Goal: Task Accomplishment & Management: Manage account settings

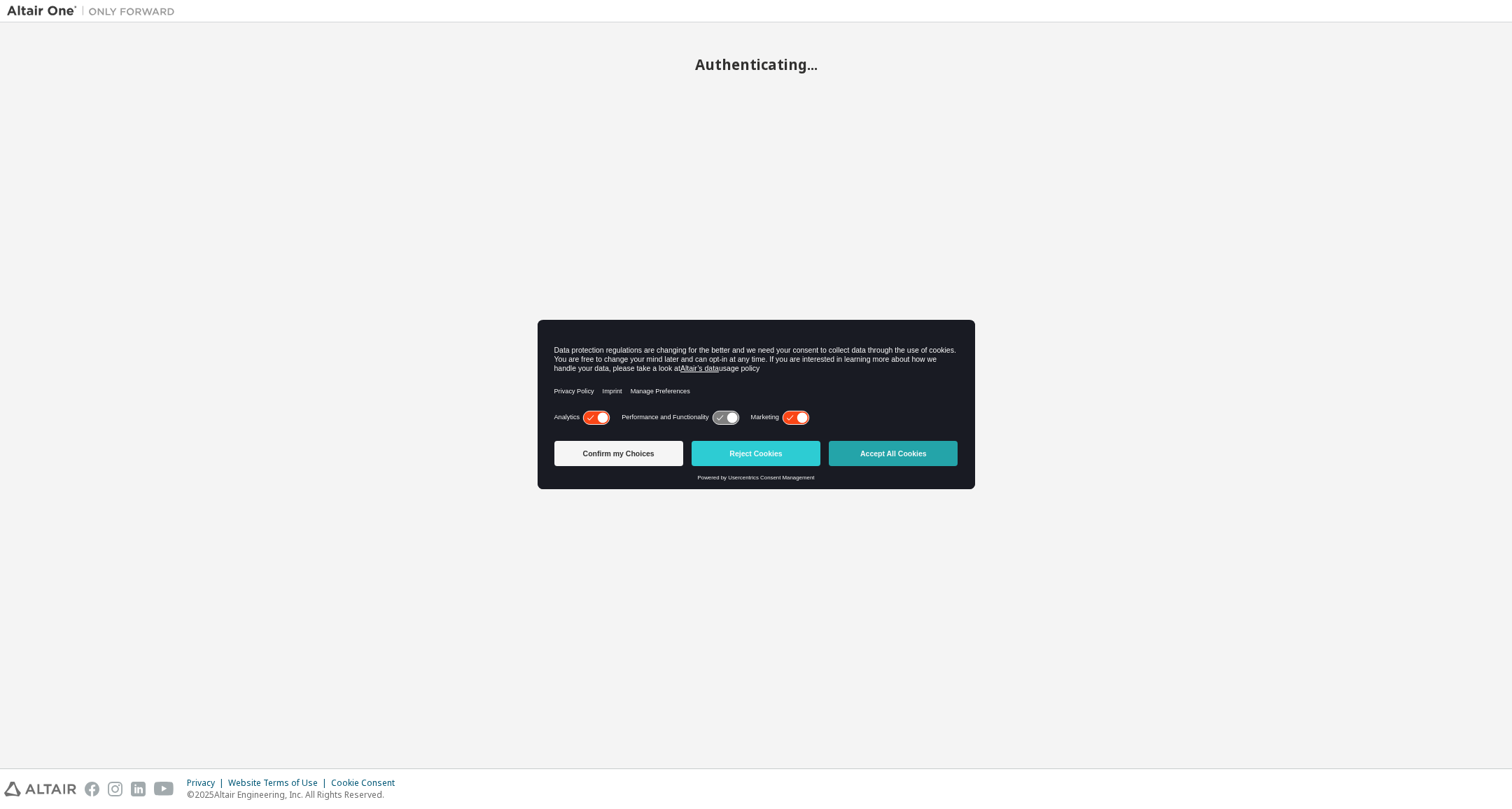
click at [877, 452] on button "Accept All Cookies" at bounding box center [893, 453] width 129 height 25
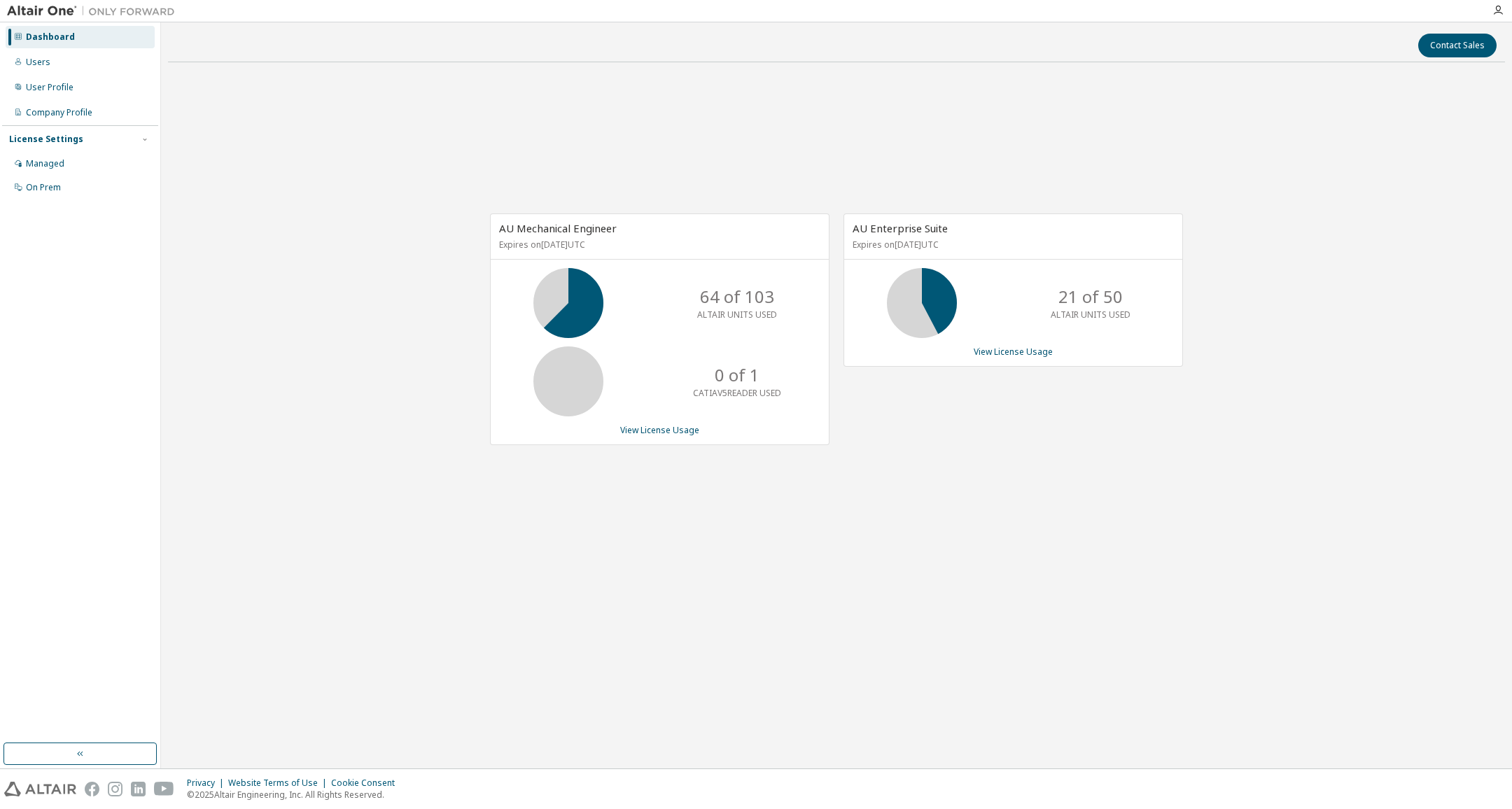
click at [939, 311] on icon at bounding box center [921, 303] width 35 height 35
click at [909, 314] on icon at bounding box center [921, 303] width 35 height 35
click at [994, 351] on link "View License Usage" at bounding box center [1013, 352] width 79 height 12
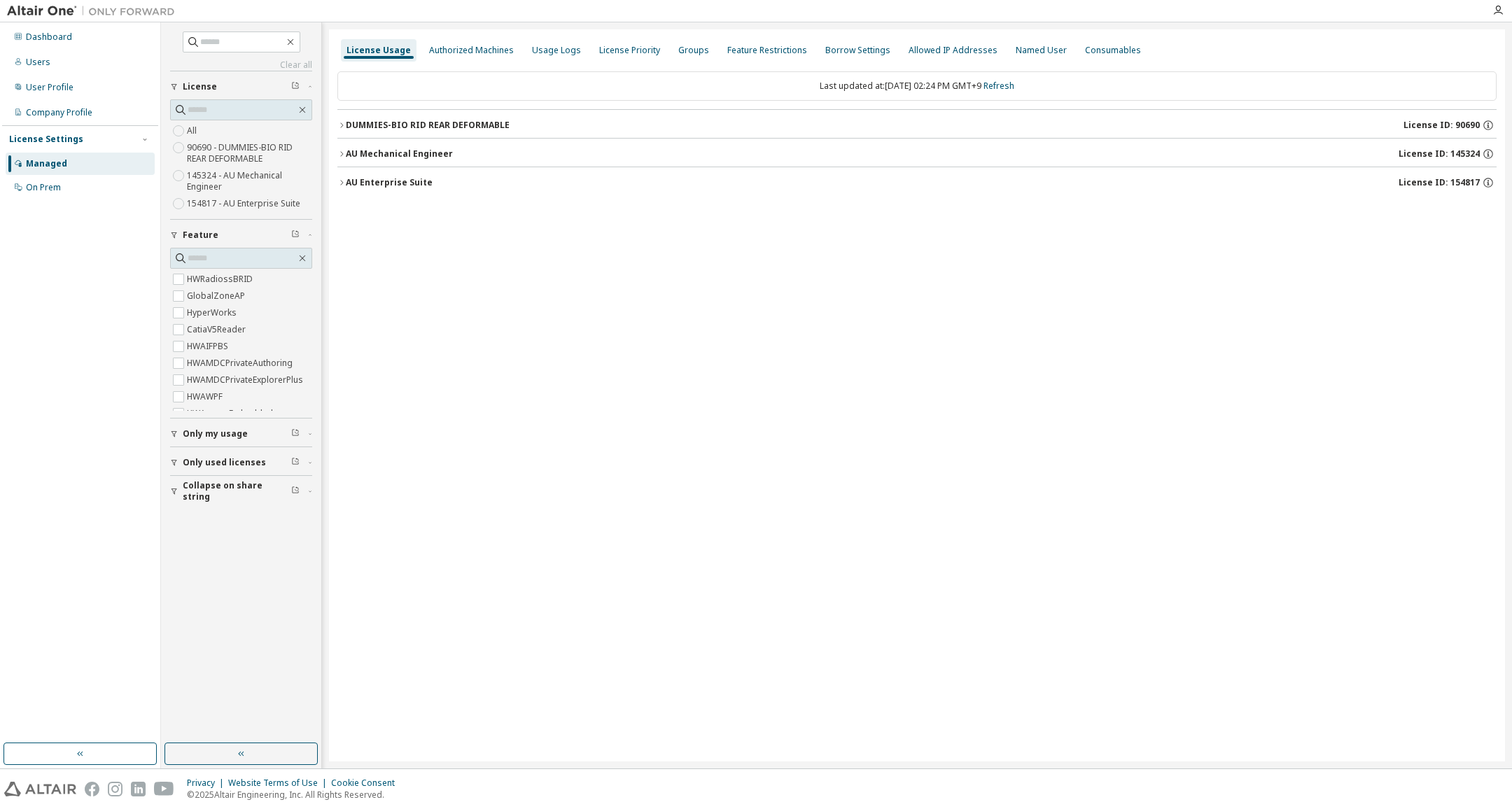
click at [173, 462] on icon "button" at bounding box center [174, 463] width 9 height 9
click at [340, 157] on icon "button" at bounding box center [341, 154] width 9 height 9
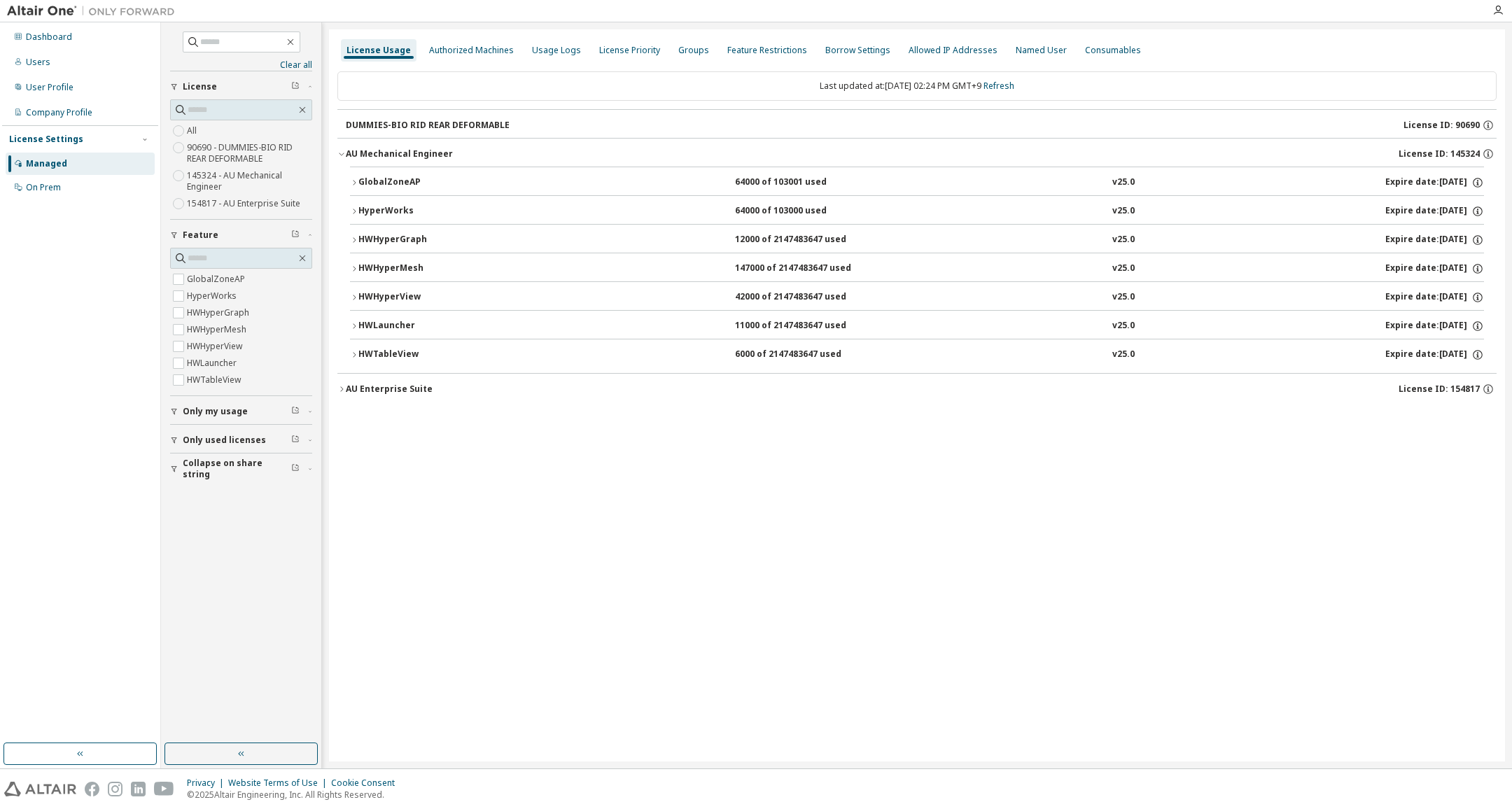
click at [337, 386] on div "License Usage Authorized Machines Usage Logs License Priority Groups Feature Re…" at bounding box center [917, 395] width 1176 height 733
click at [345, 389] on icon "button" at bounding box center [341, 389] width 9 height 9
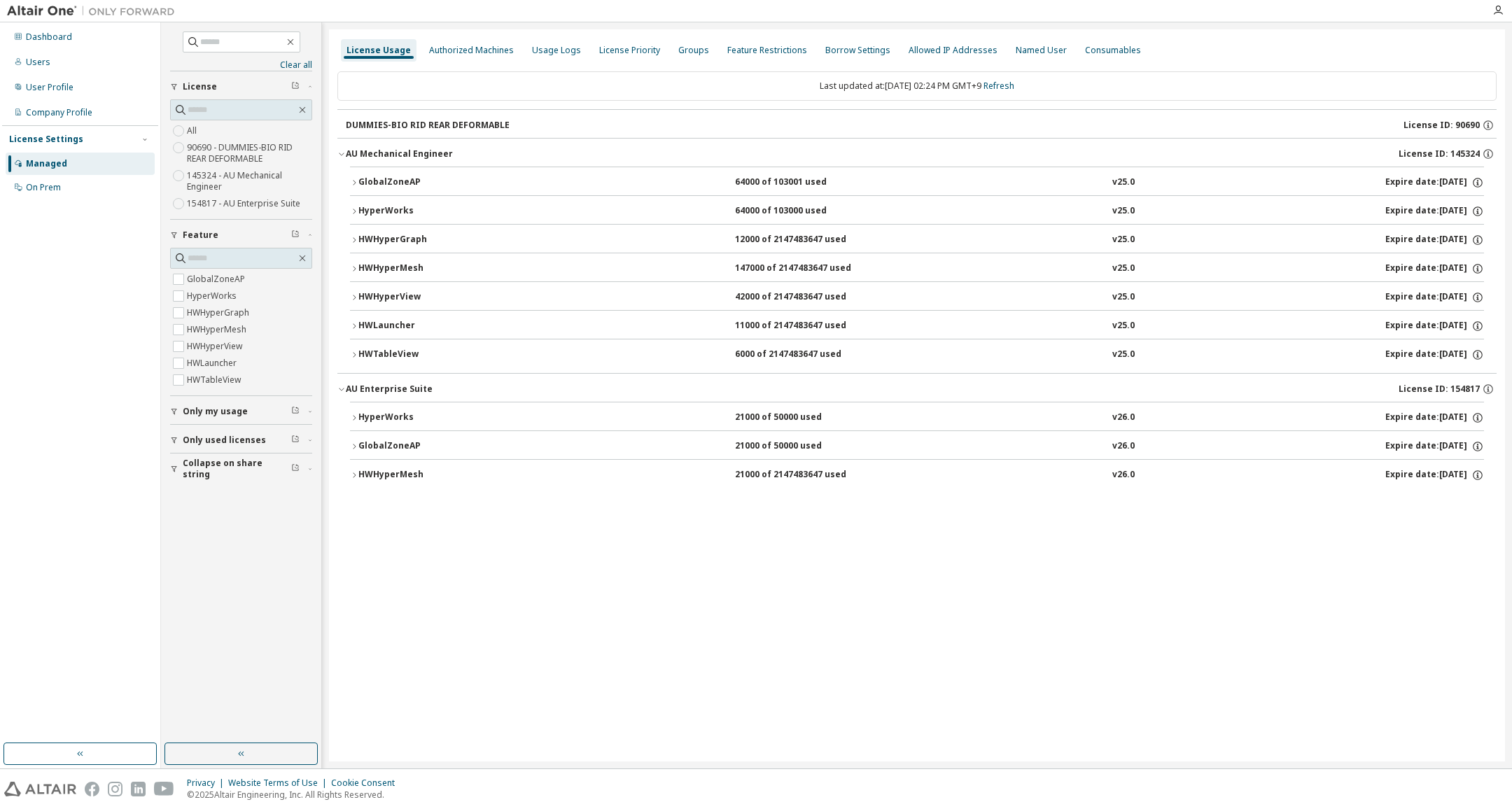
click at [356, 414] on icon "button" at bounding box center [354, 418] width 9 height 9
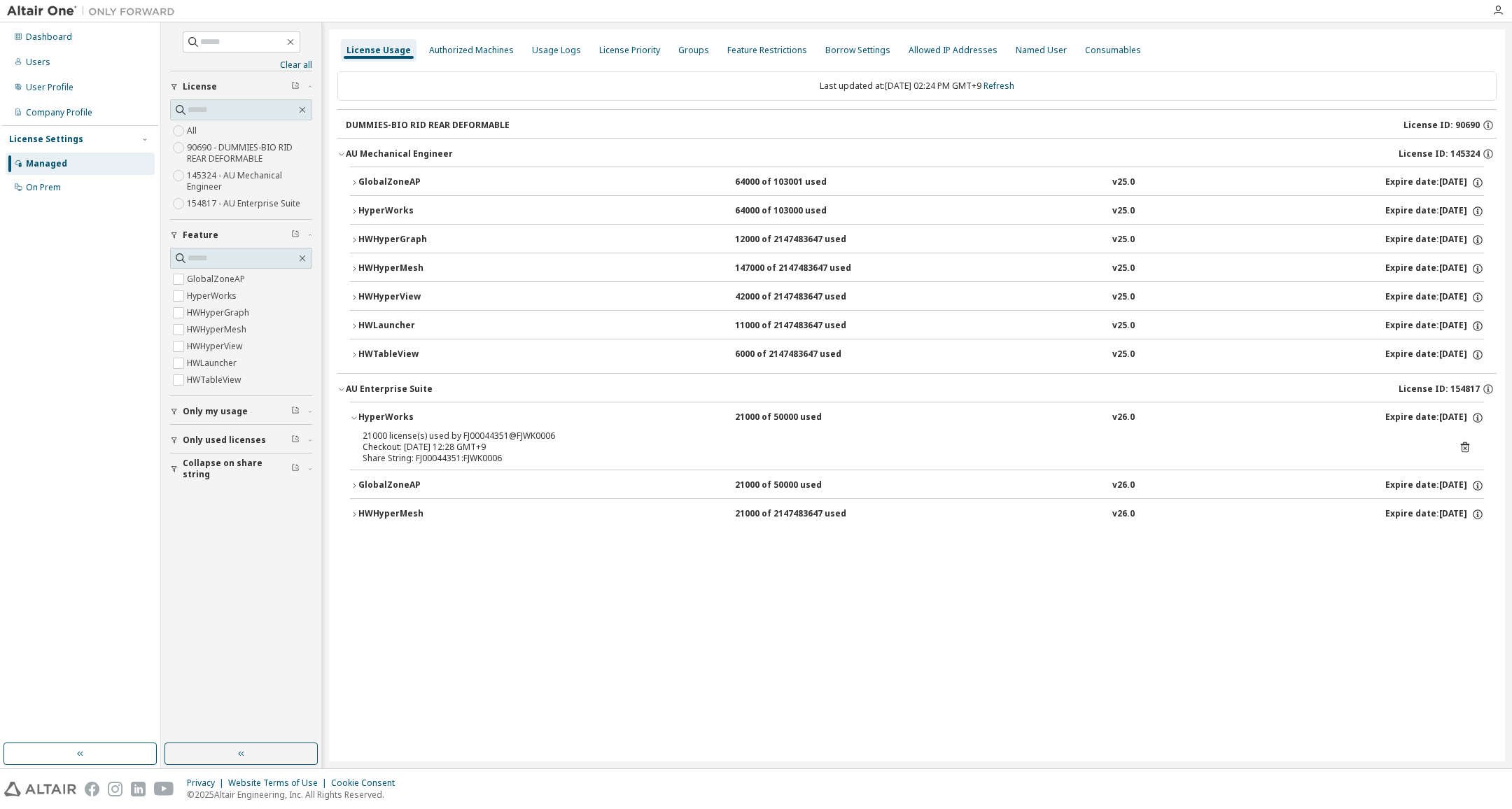
click at [356, 414] on icon "button" at bounding box center [354, 418] width 9 height 9
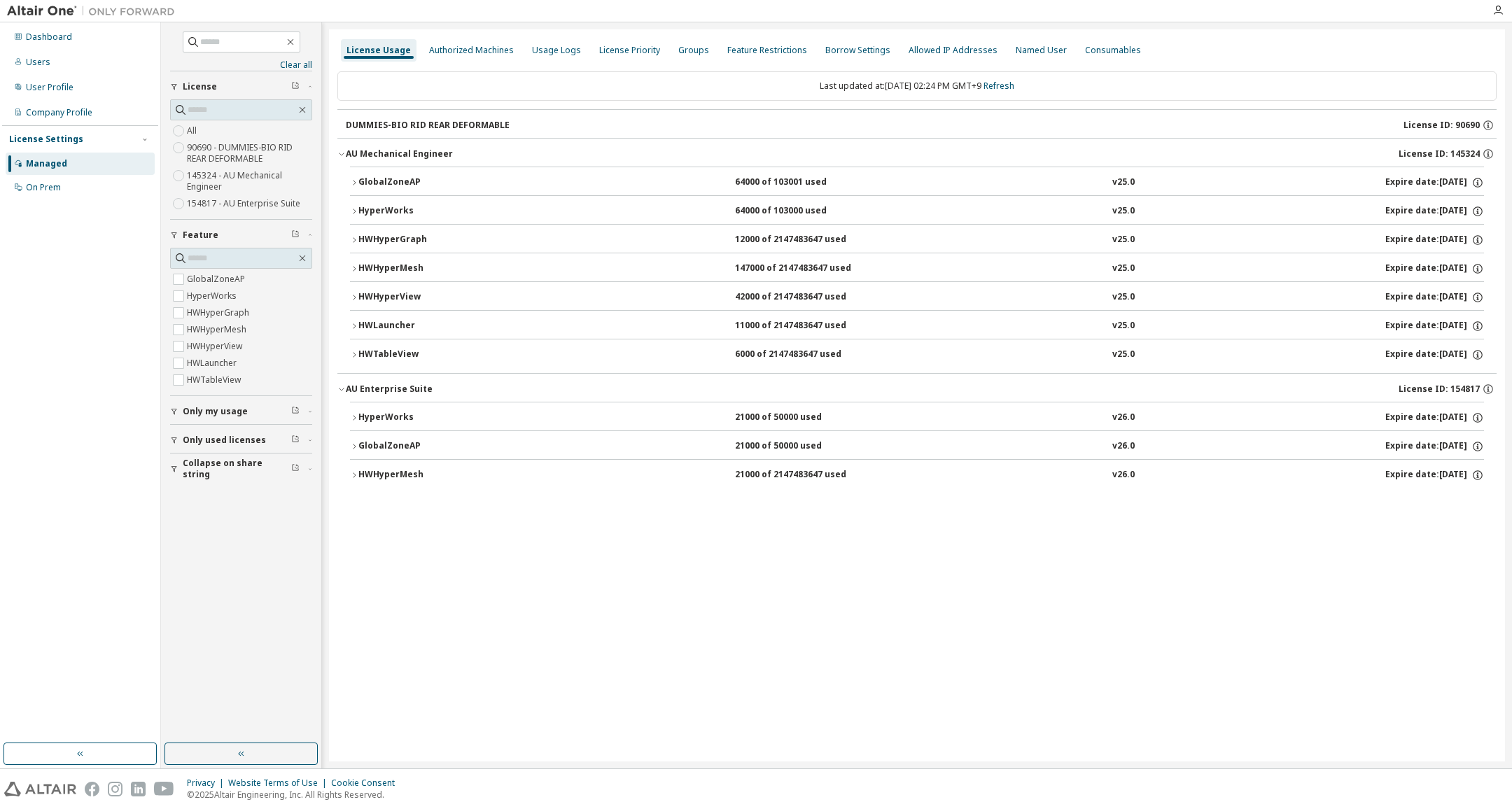
click at [202, 444] on span "Only used licenses" at bounding box center [224, 440] width 83 height 11
click at [352, 352] on icon "button" at bounding box center [354, 355] width 9 height 9
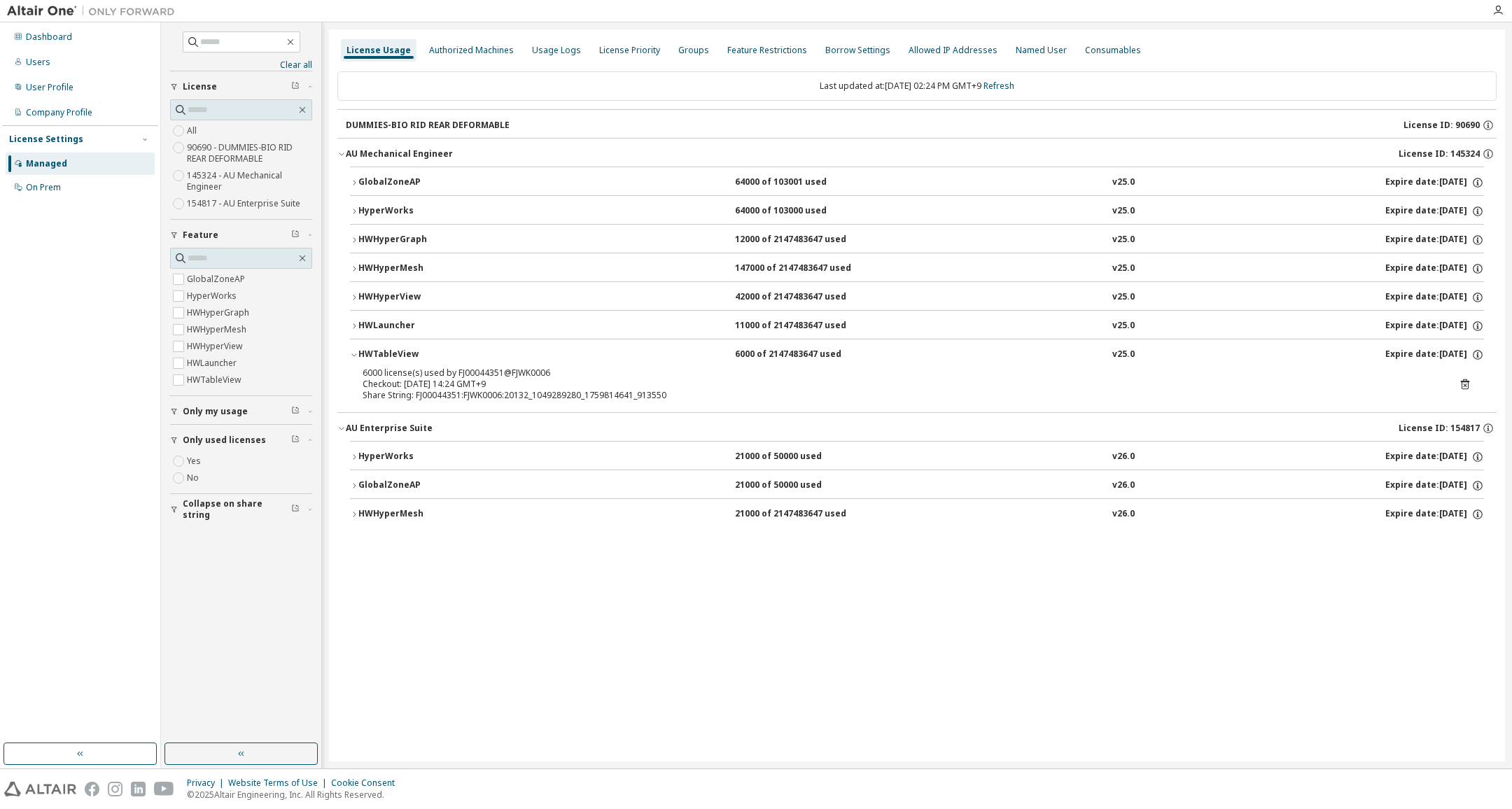
click at [353, 352] on icon "button" at bounding box center [354, 355] width 9 height 9
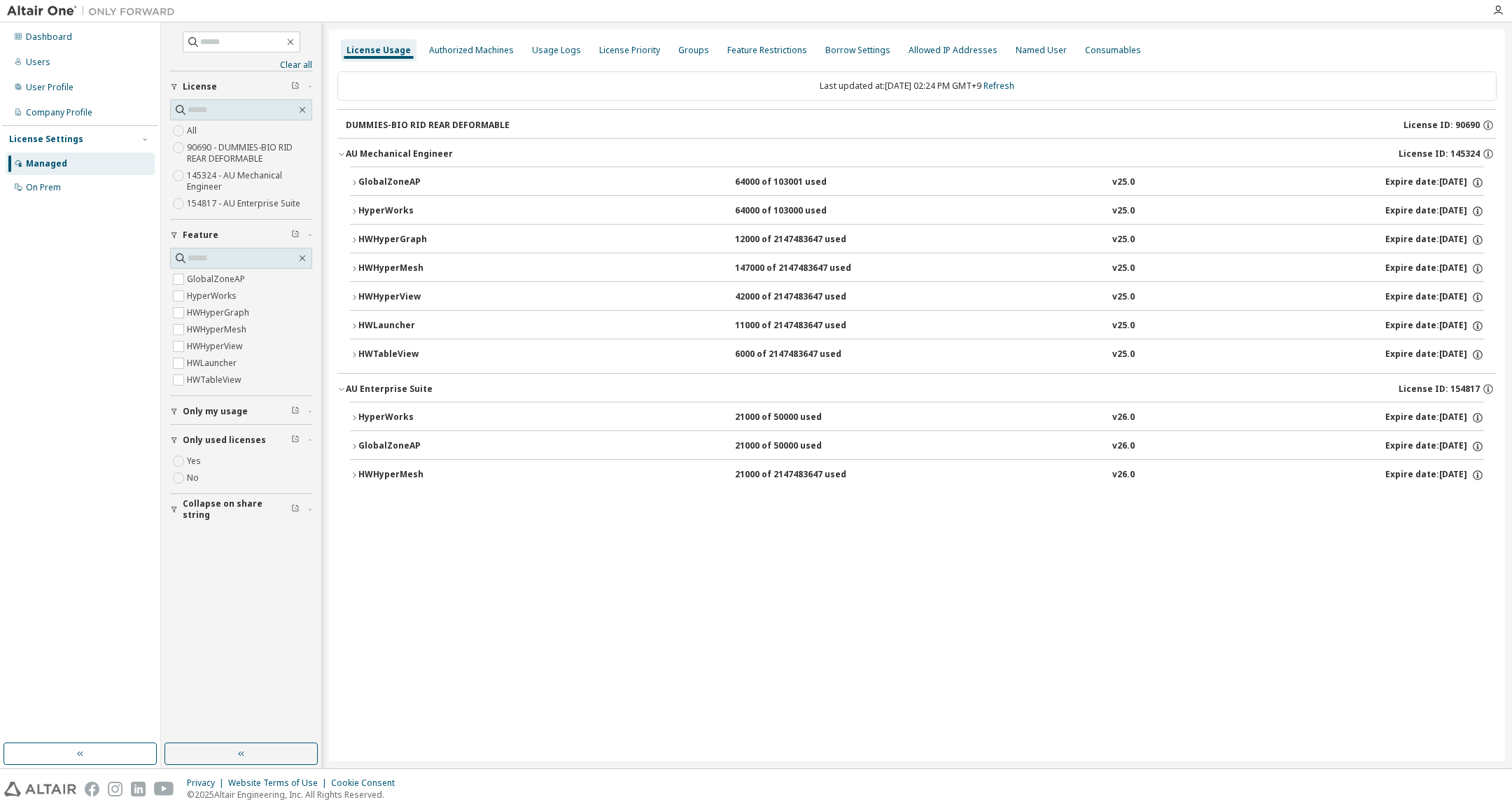
click at [357, 419] on icon "button" at bounding box center [354, 418] width 9 height 9
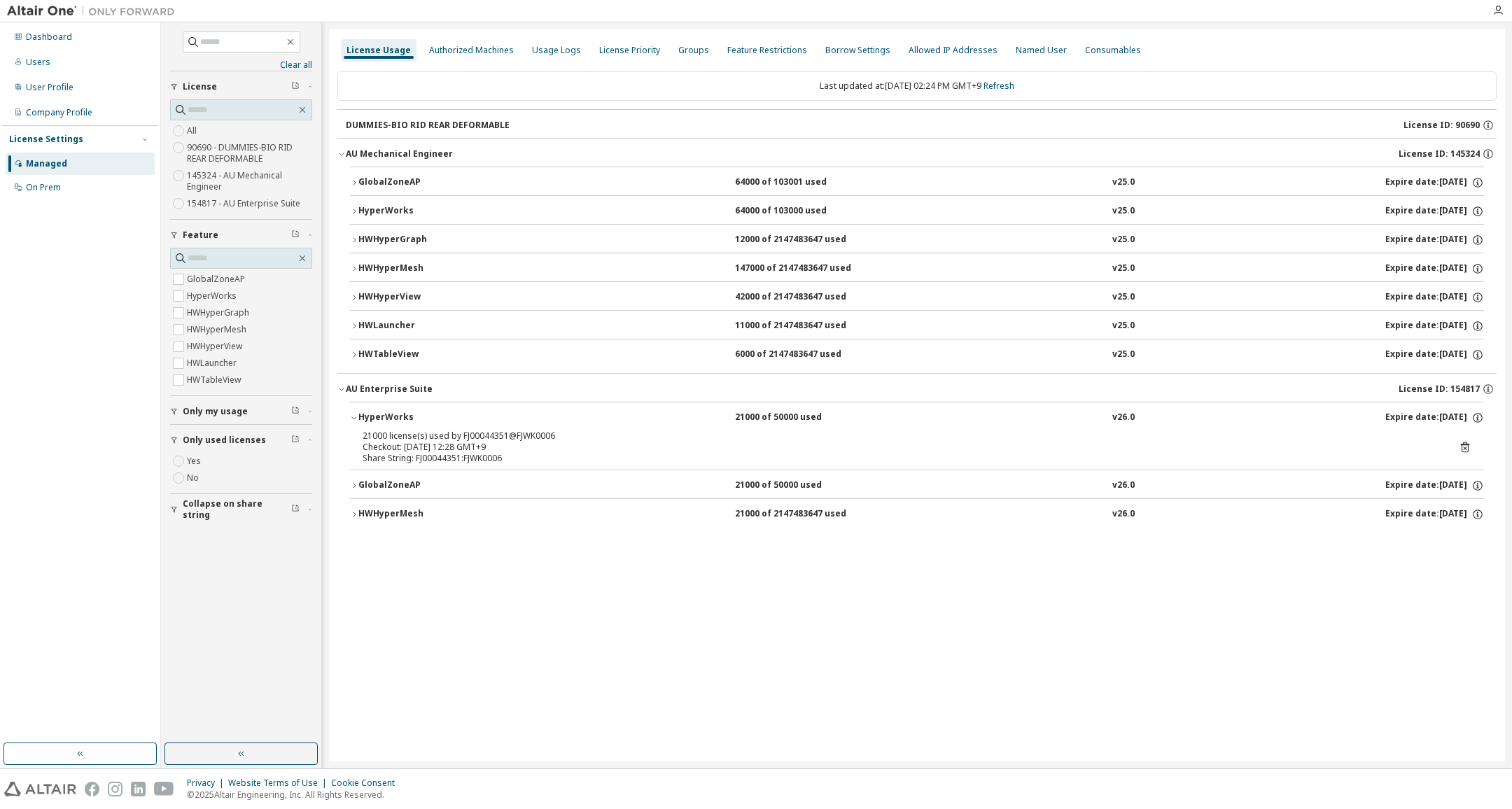
click at [355, 483] on icon "button" at bounding box center [354, 486] width 9 height 9
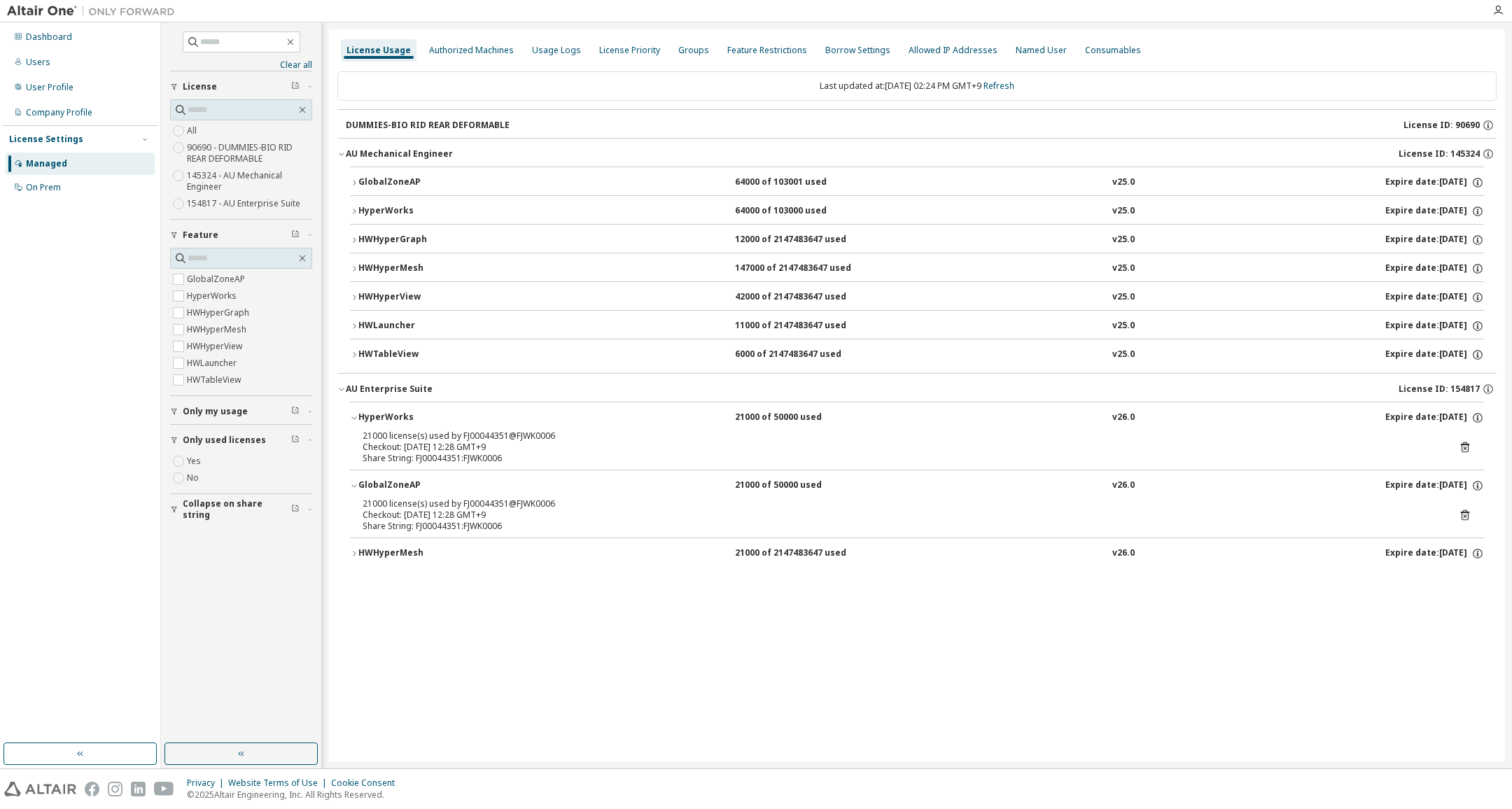
click at [358, 554] on div "HWHyperMesh" at bounding box center [421, 553] width 126 height 13
click at [352, 271] on icon "button" at bounding box center [354, 269] width 9 height 9
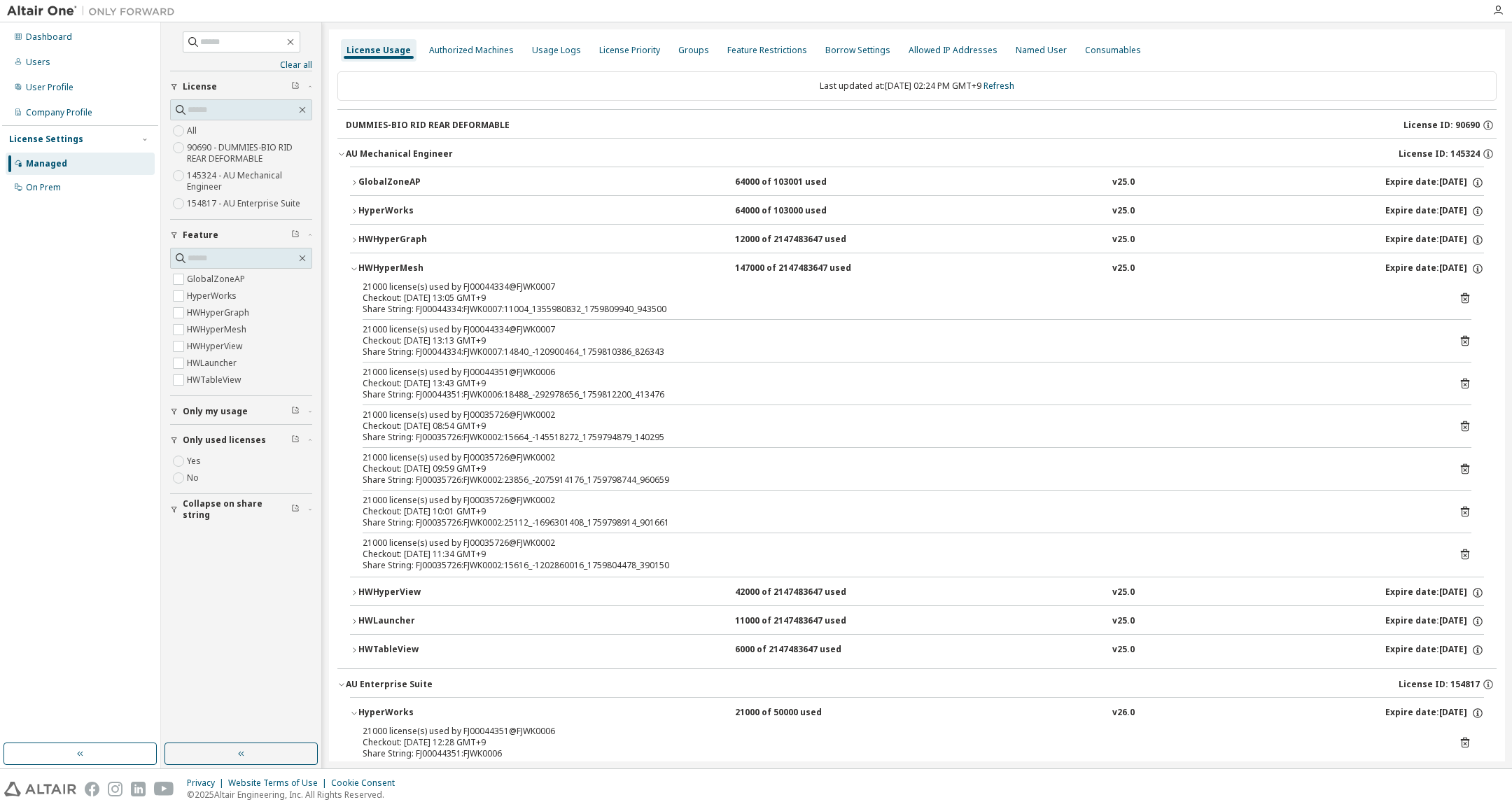
click at [352, 271] on icon "button" at bounding box center [354, 269] width 9 height 9
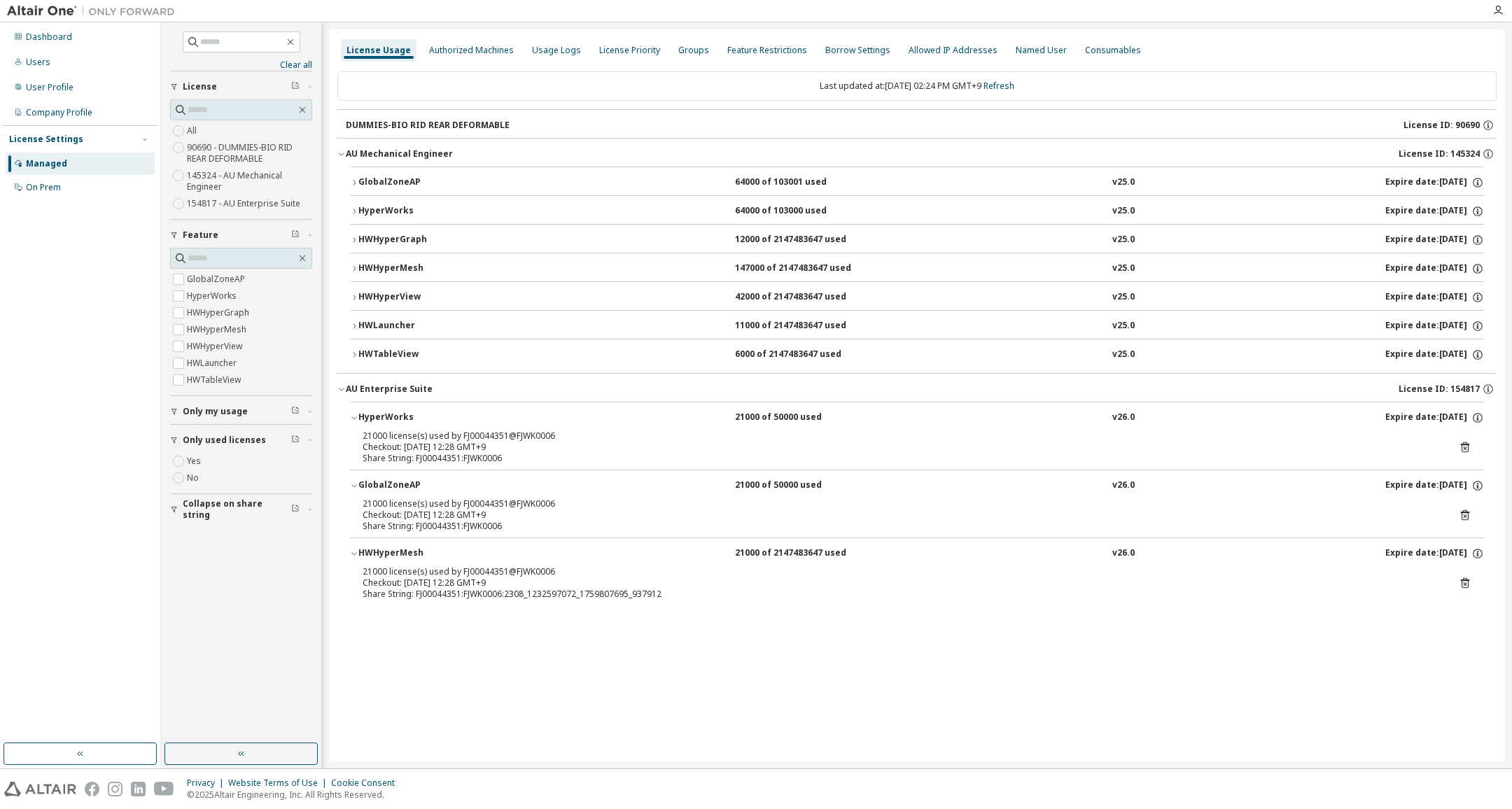
click at [348, 242] on div "GlobalZoneAP 64000 of 103001 used v25.0 Expire date: 2026-01-01 HyperWorks 6400…" at bounding box center [916, 269] width 1159 height 207
click at [354, 242] on icon "button" at bounding box center [354, 240] width 9 height 9
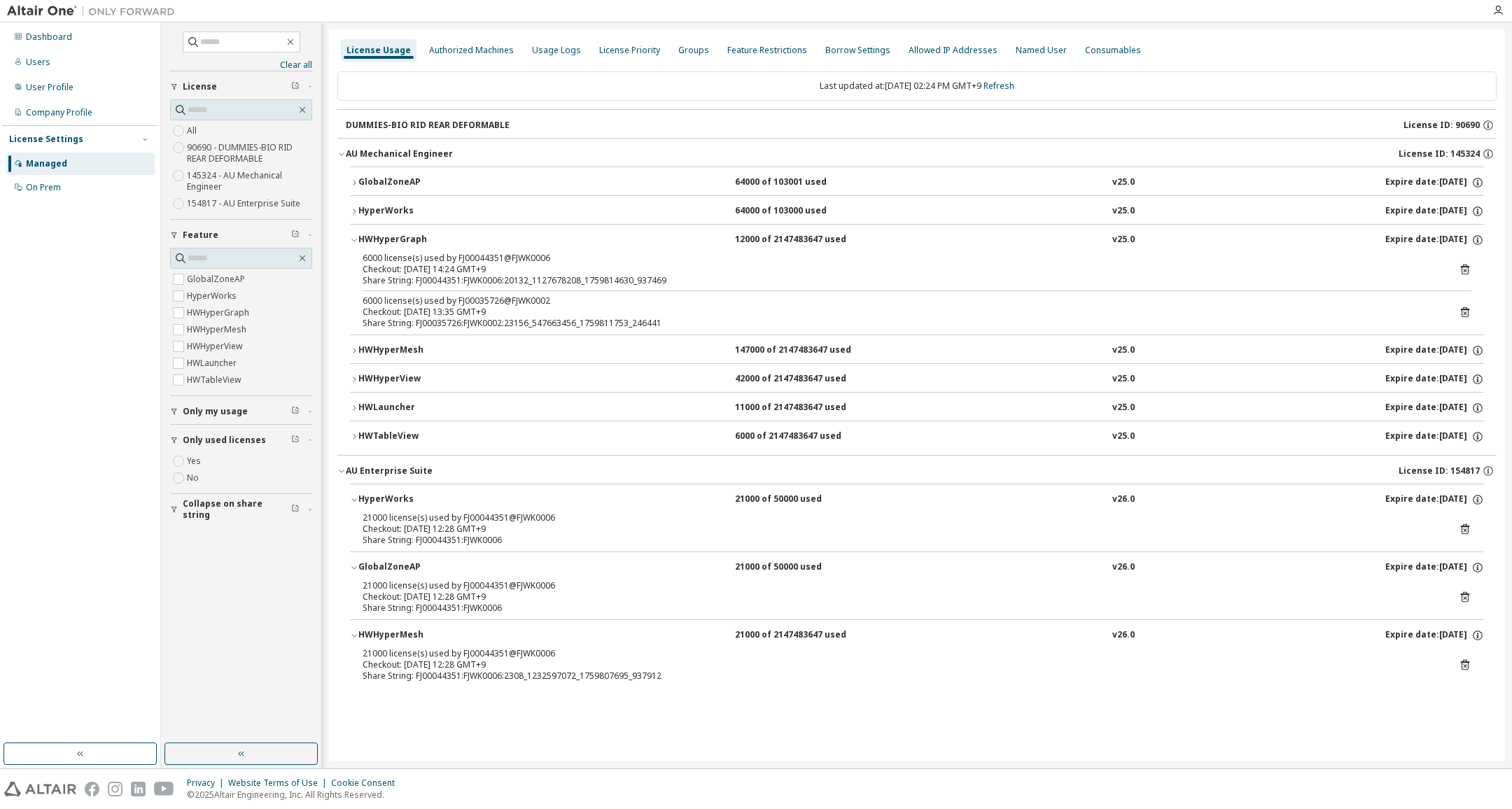
click at [358, 237] on div "HWHyperGraph" at bounding box center [421, 240] width 126 height 13
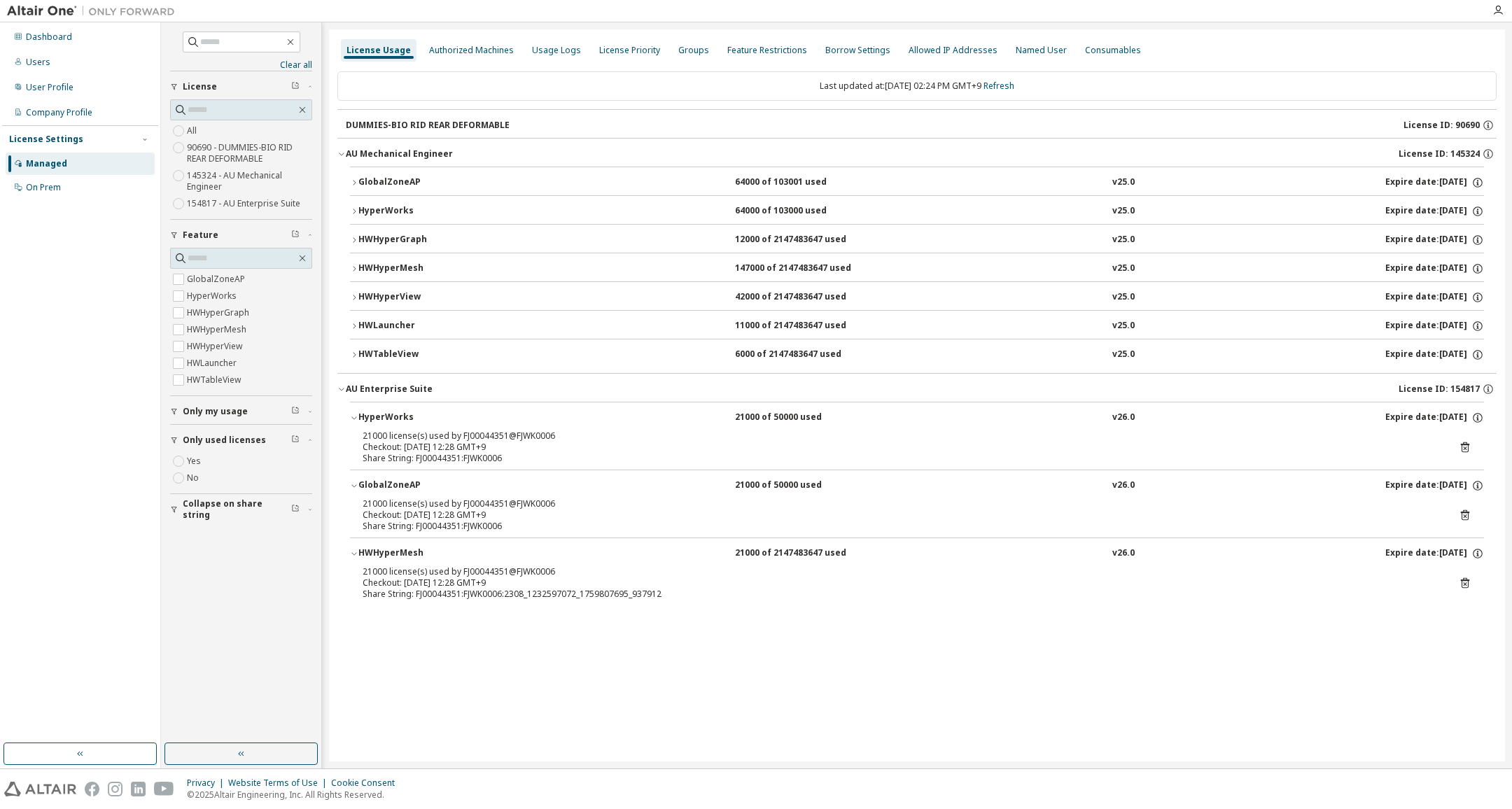
click at [346, 158] on div "AU Mechanical Engineer" at bounding box center [399, 154] width 107 height 11
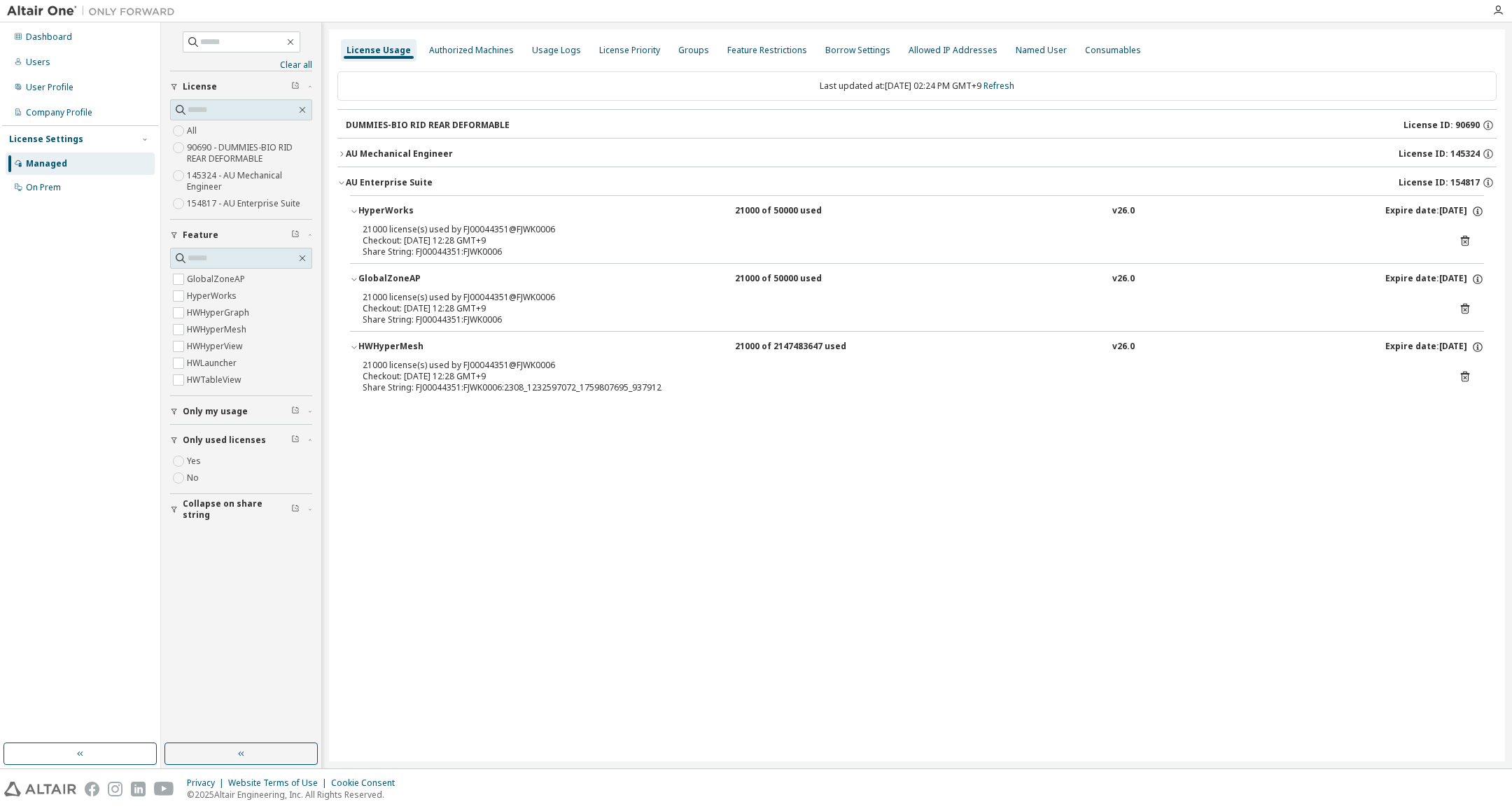
click at [346, 158] on div "AU Mechanical Engineer" at bounding box center [399, 154] width 107 height 11
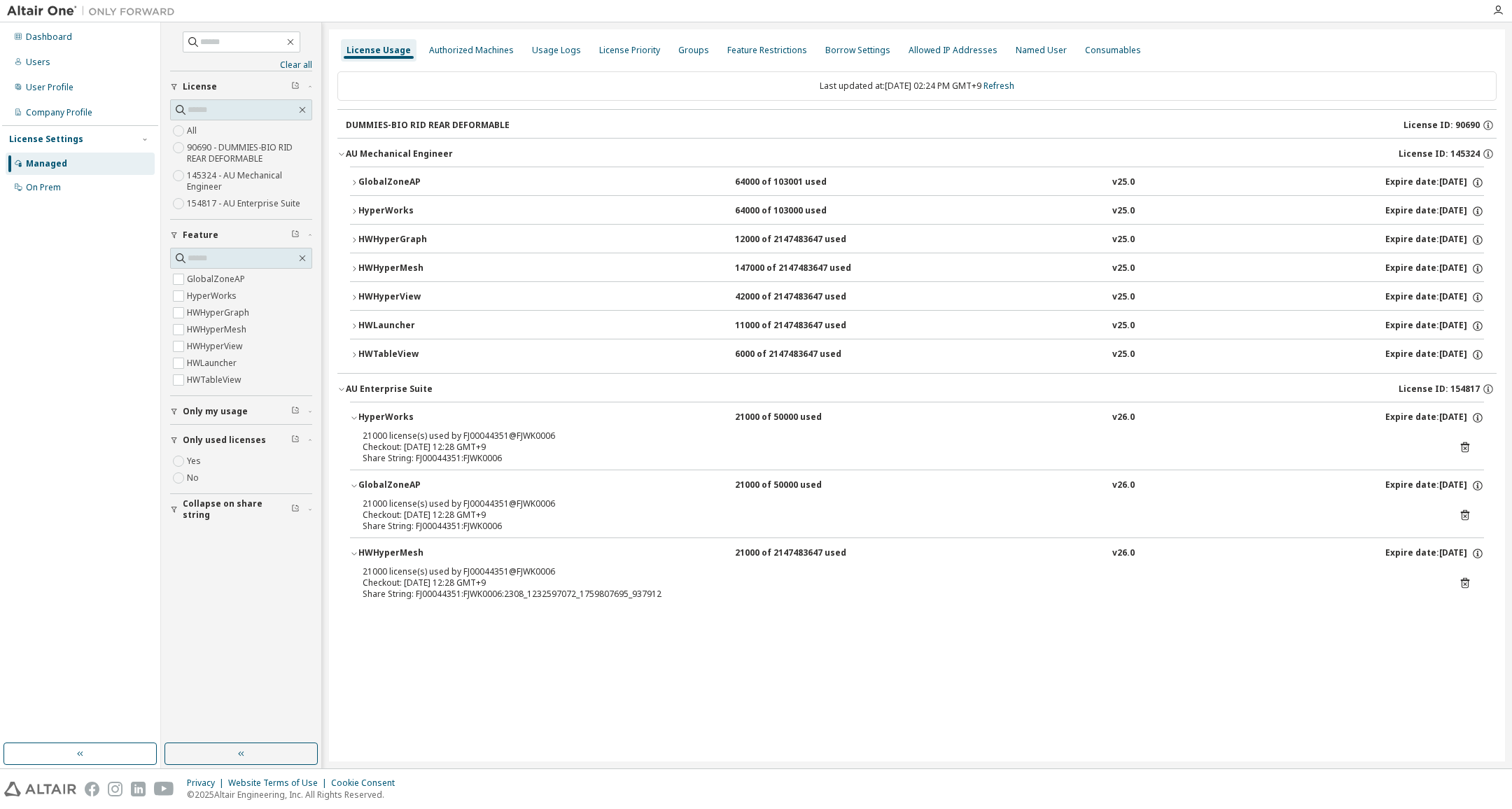
click at [346, 158] on div "AU Mechanical Engineer" at bounding box center [399, 154] width 107 height 11
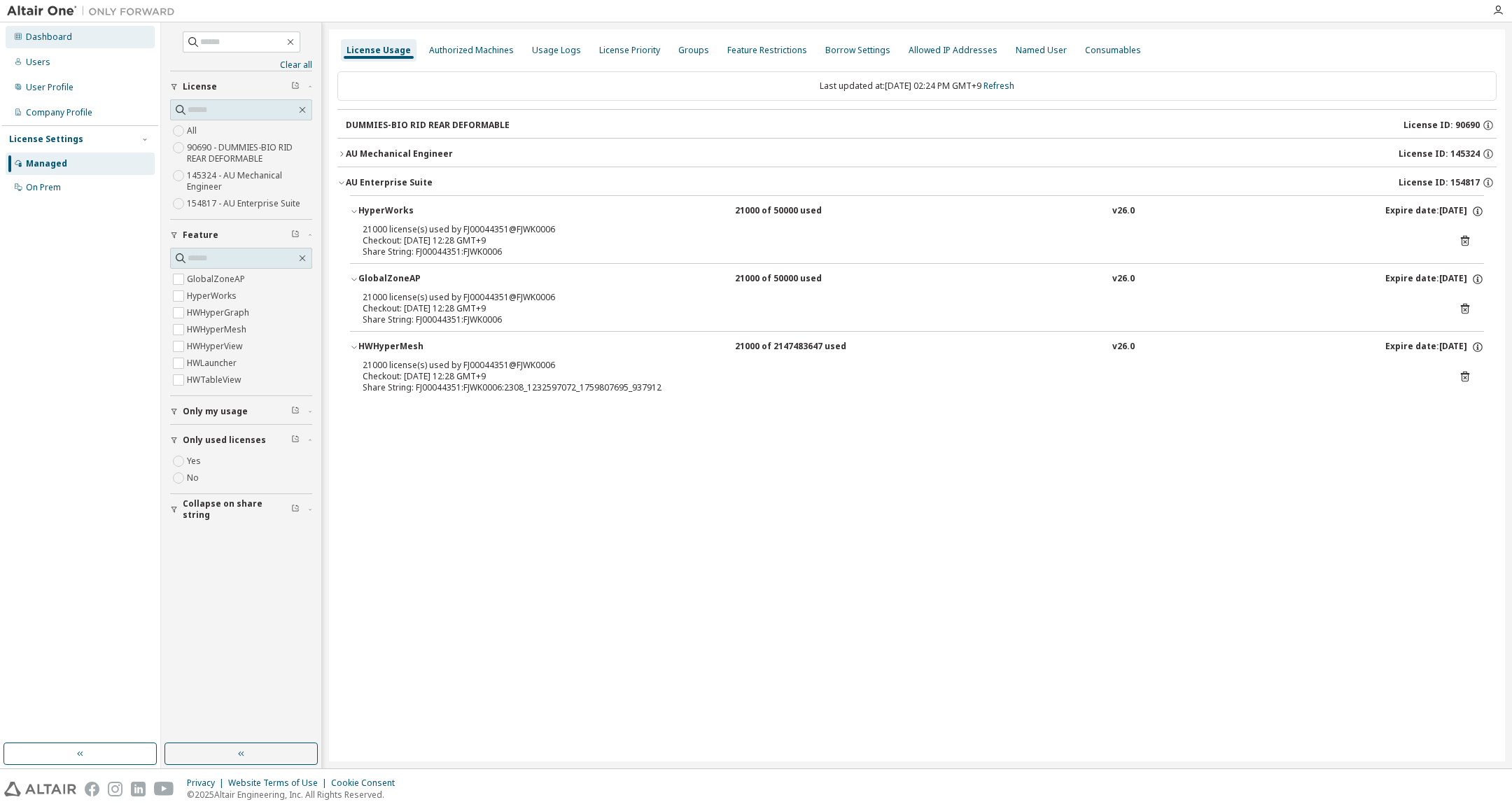
click at [50, 40] on div "Dashboard" at bounding box center [49, 37] width 46 height 11
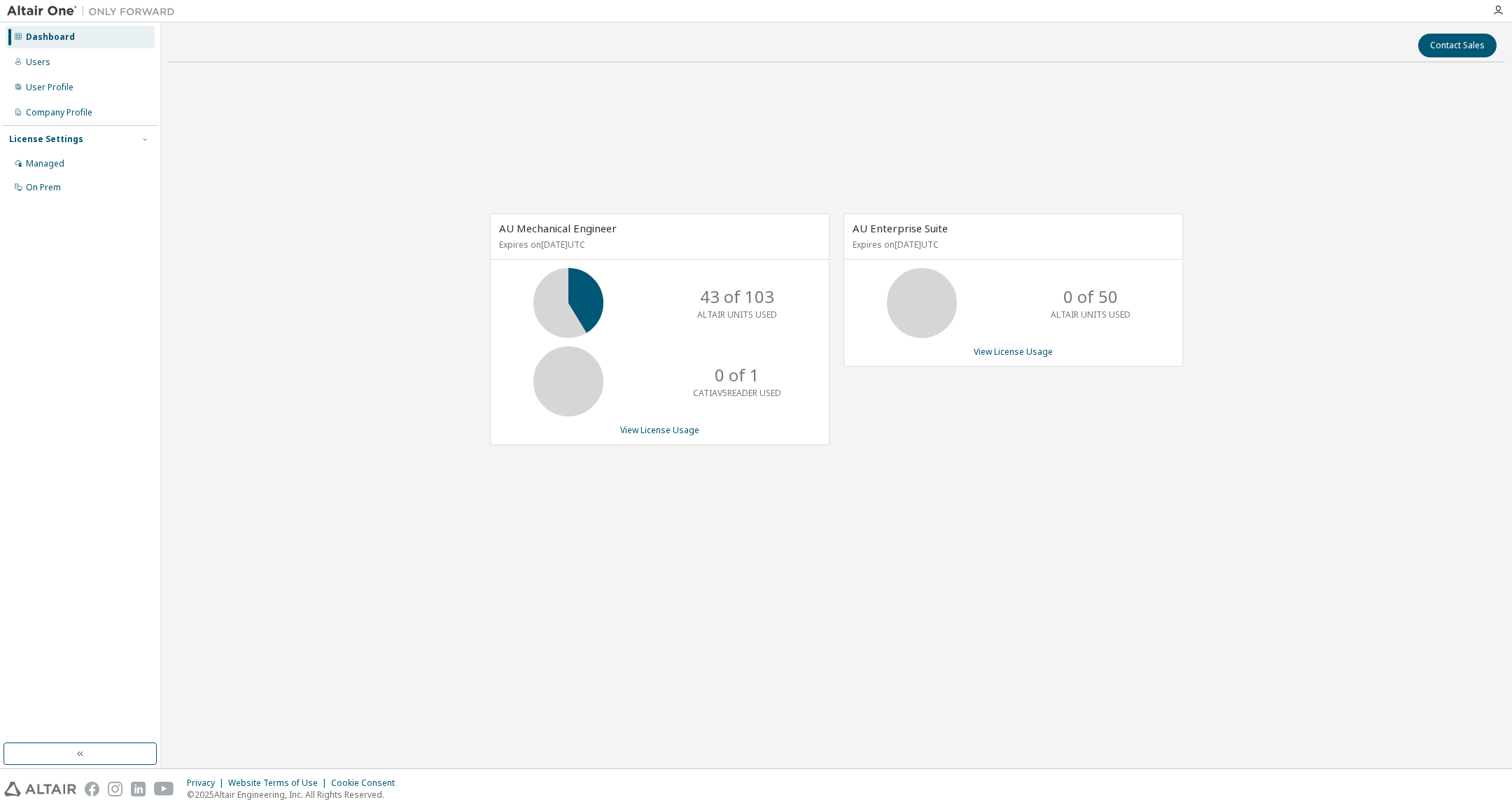
click at [861, 611] on div "Contact Sales AU Mechanical Engineer Expires on January 1, 2026 UTC 43 of 103 A…" at bounding box center [836, 395] width 1337 height 733
click at [916, 321] on icon at bounding box center [921, 303] width 35 height 35
click at [978, 539] on div "AU Mechanical Engineer Expires on January 1, 2026 UTC 43 of 103 ALTAIR UNITS US…" at bounding box center [836, 336] width 1337 height 526
click at [617, 302] on div "64 of 103 ALTAIR UNITS USED" at bounding box center [660, 304] width 338 height 70
click at [584, 315] on icon at bounding box center [568, 303] width 35 height 35
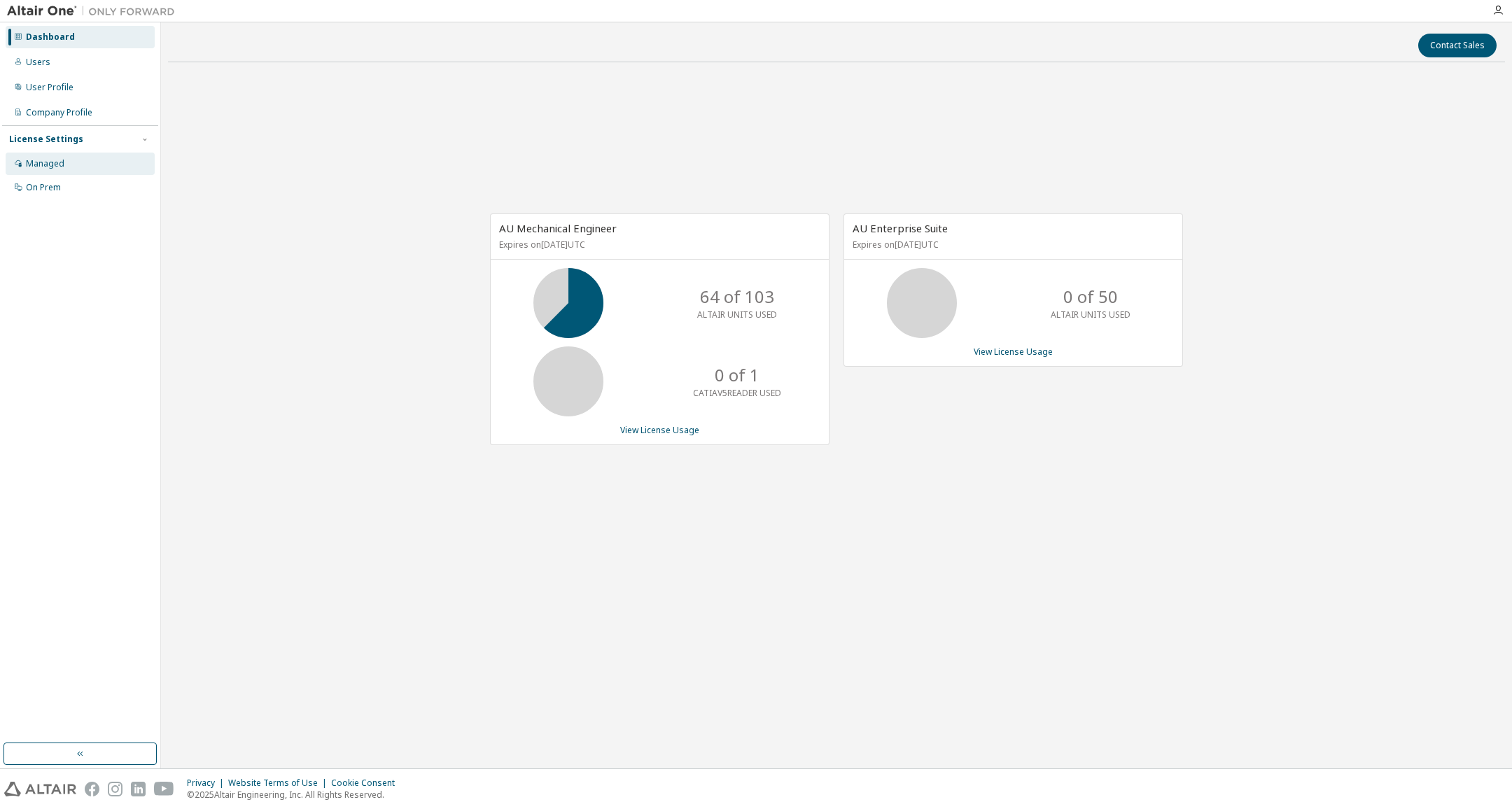
click at [69, 163] on div "Managed" at bounding box center [81, 164] width 149 height 22
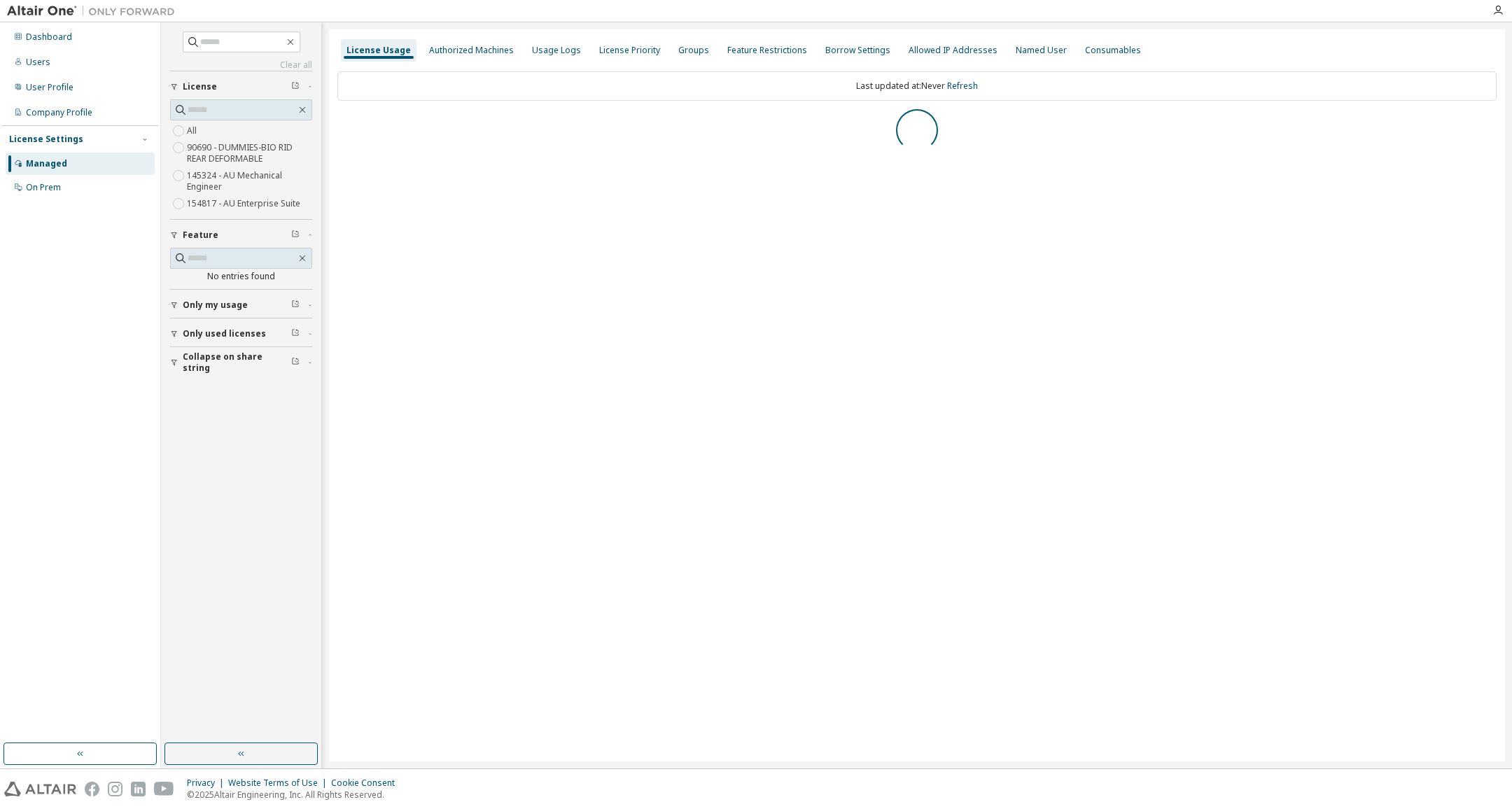
click at [200, 336] on span "Only used licenses" at bounding box center [224, 334] width 83 height 11
click at [196, 354] on div "Collapse on share string Only used licenses Yes No Only my usage Feature No ent…" at bounding box center [241, 222] width 142 height 305
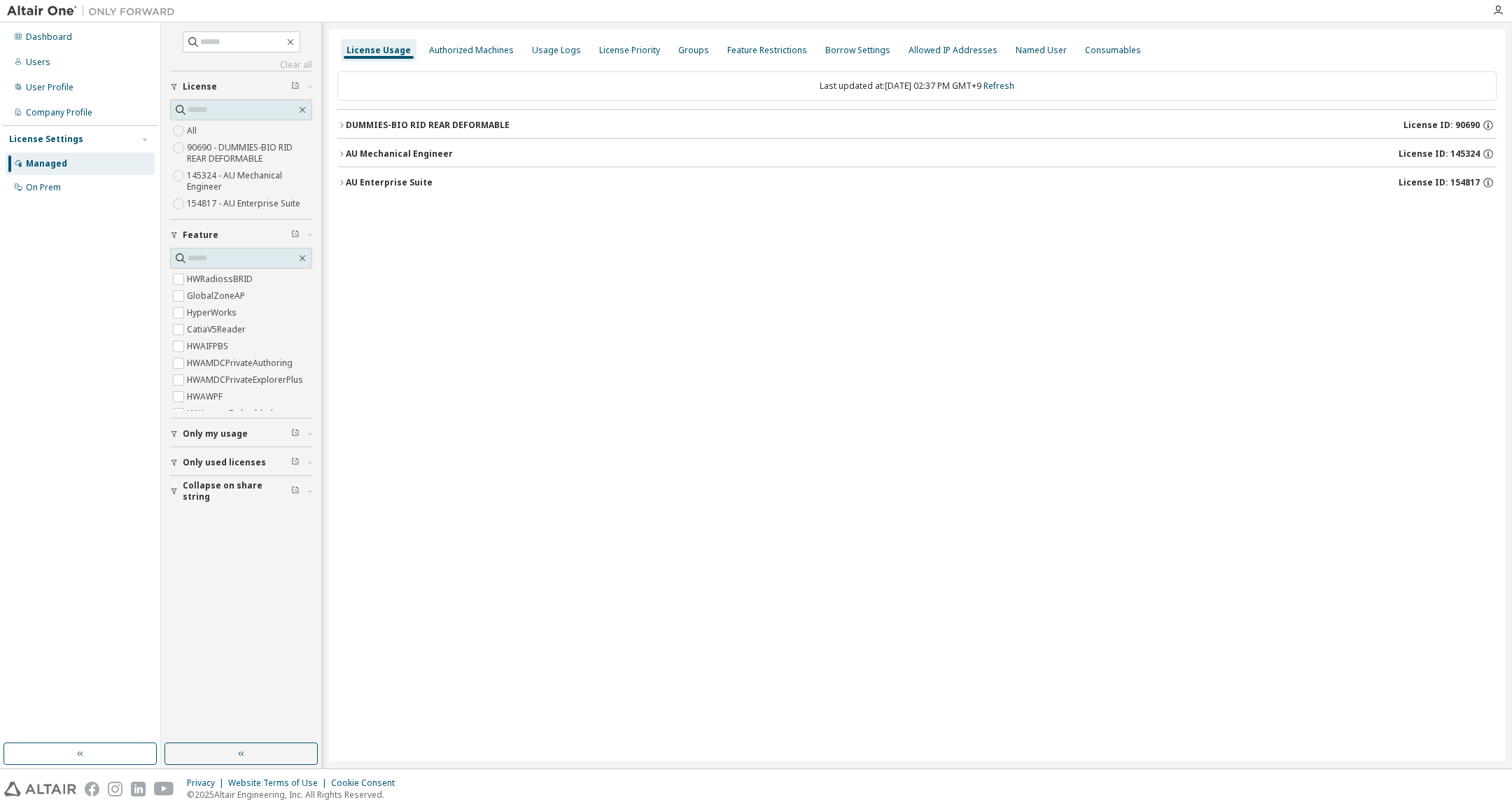
click at [206, 463] on span "Only used licenses" at bounding box center [224, 462] width 83 height 11
click at [199, 480] on label "Yes" at bounding box center [196, 484] width 17 height 17
click at [344, 151] on icon "button" at bounding box center [341, 154] width 9 height 9
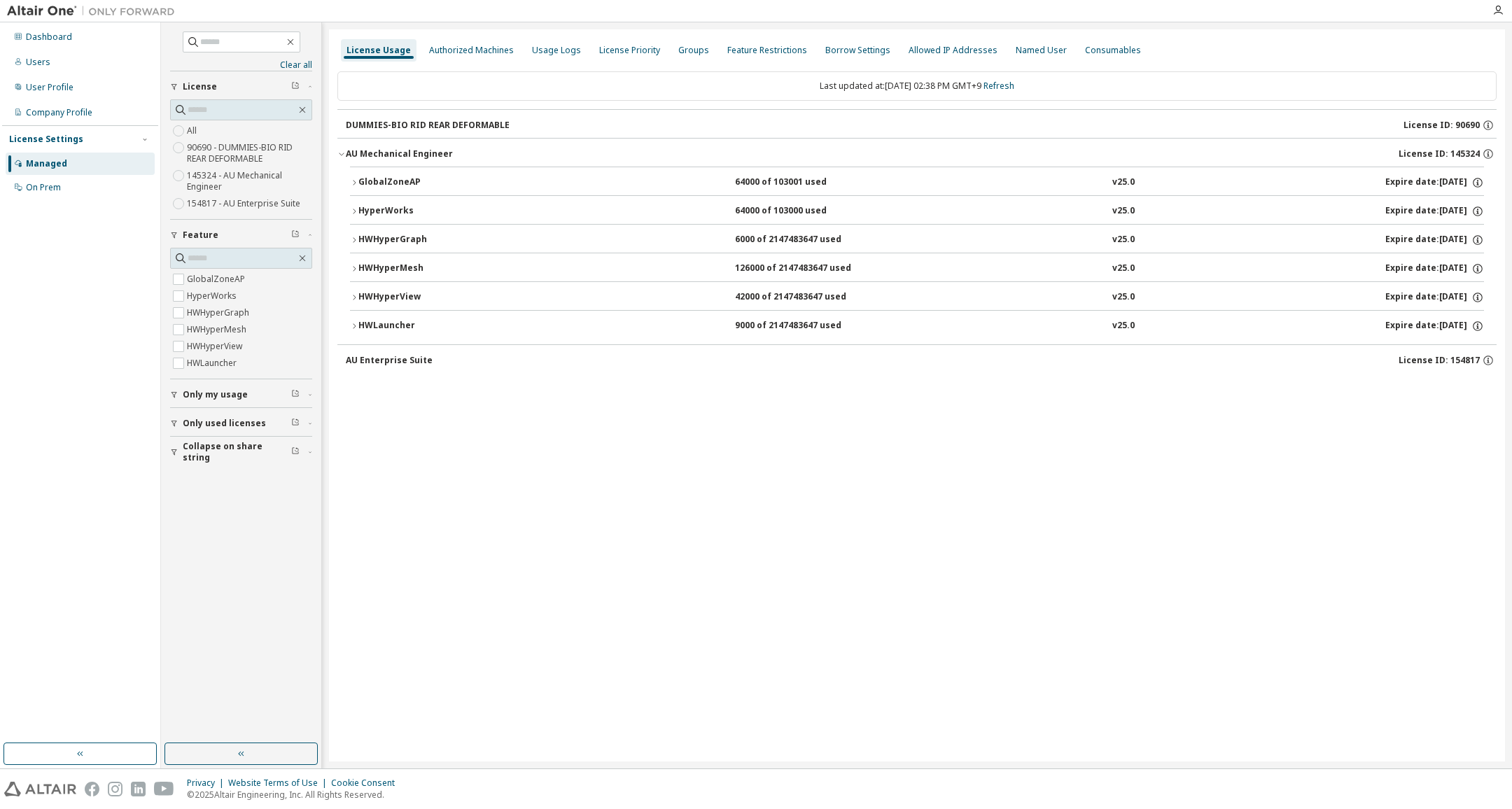
click at [353, 269] on icon "button" at bounding box center [354, 269] width 9 height 9
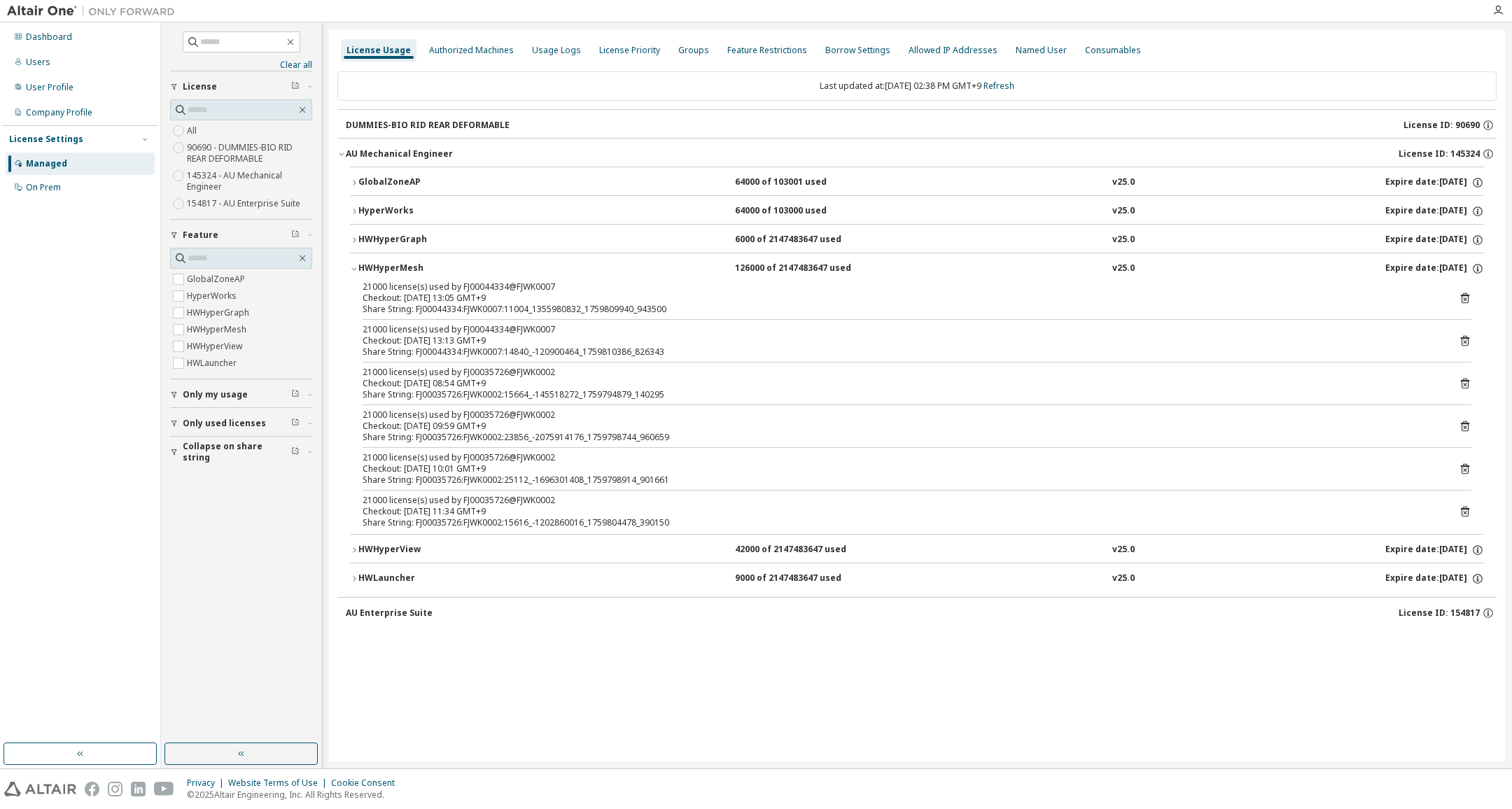
click at [353, 269] on icon "button" at bounding box center [354, 269] width 5 height 3
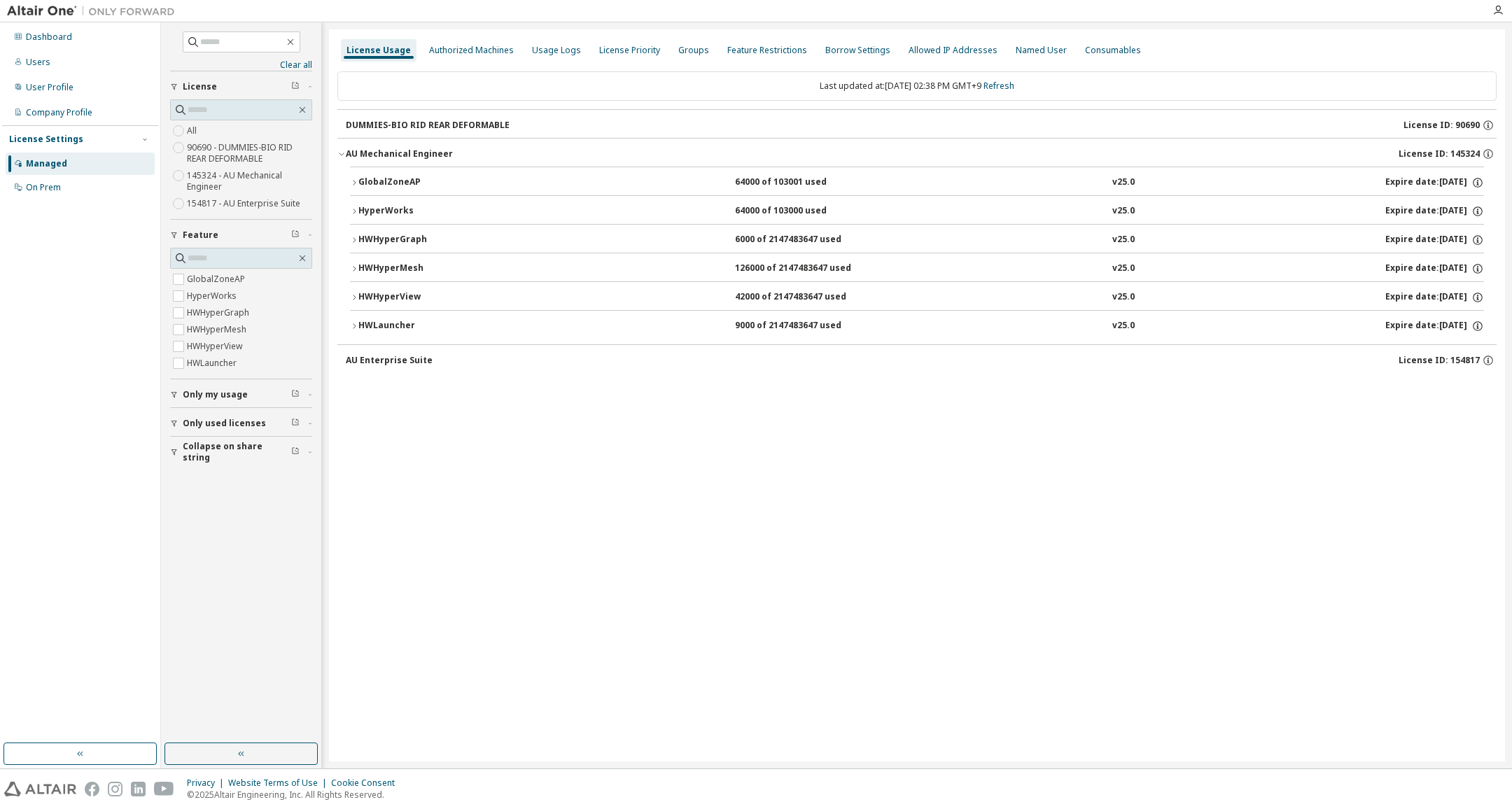
click at [353, 269] on icon "button" at bounding box center [354, 269] width 9 height 9
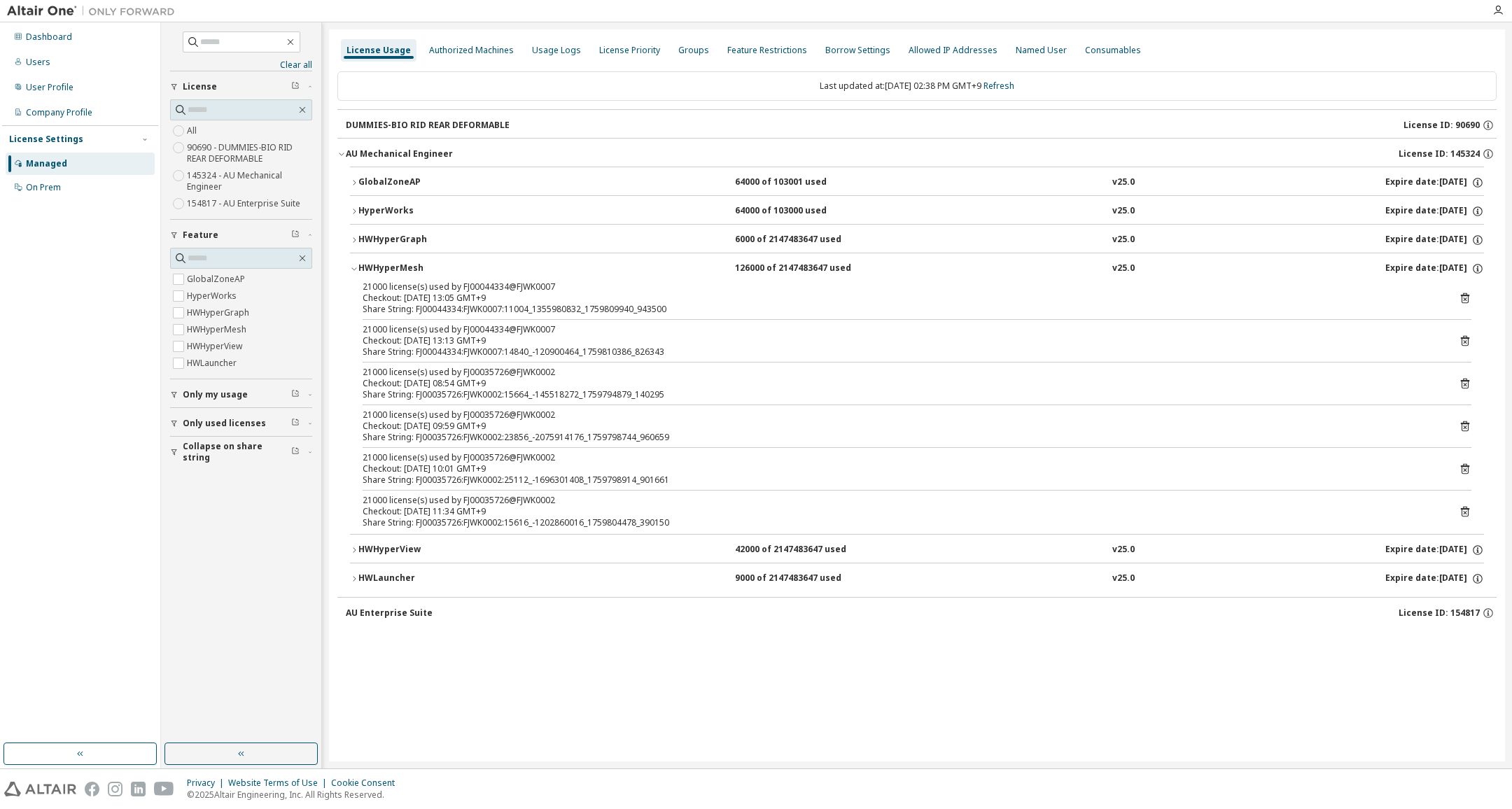
click at [354, 243] on icon "button" at bounding box center [354, 240] width 9 height 9
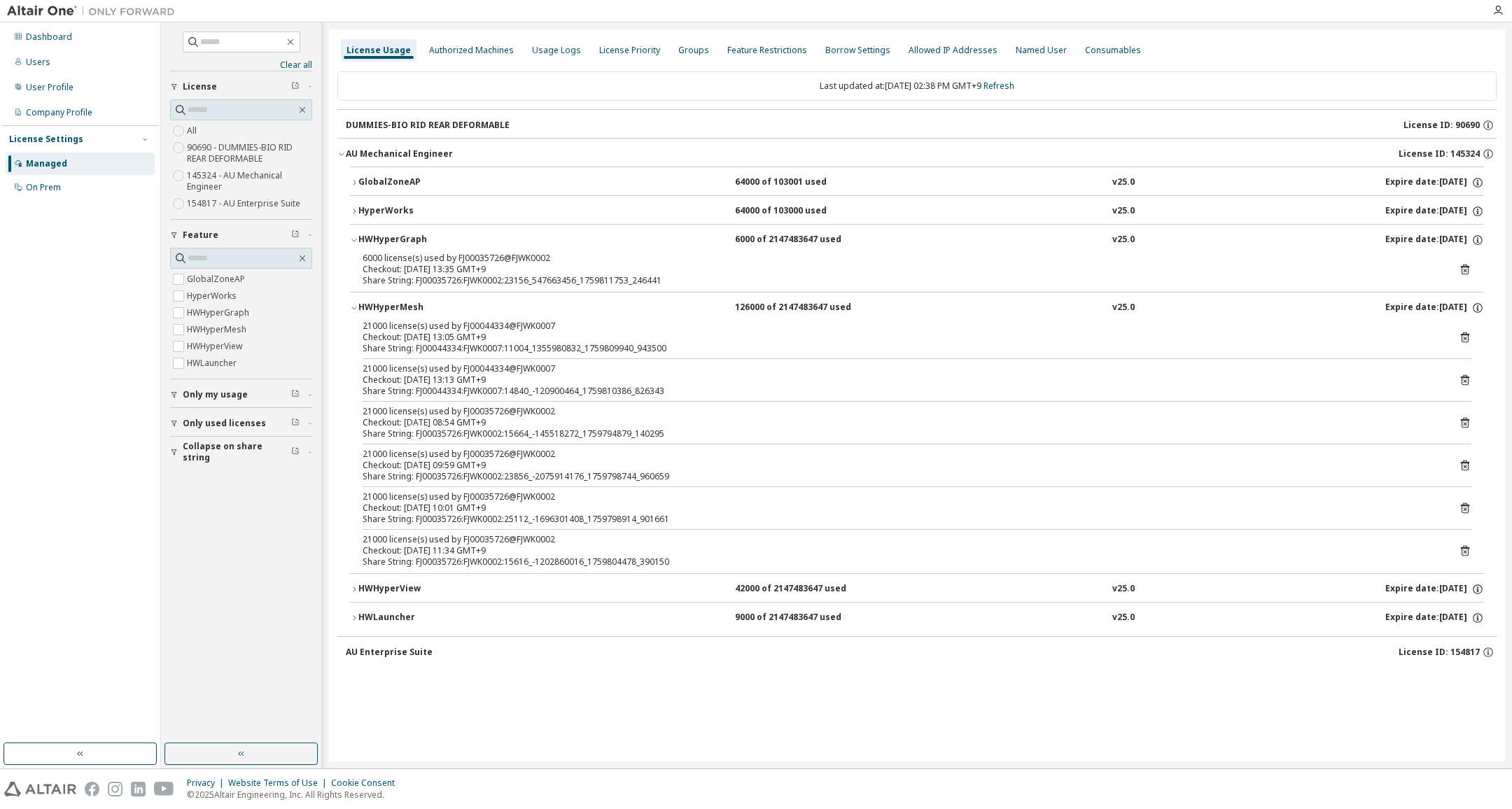
click at [354, 242] on icon "button" at bounding box center [354, 240] width 9 height 9
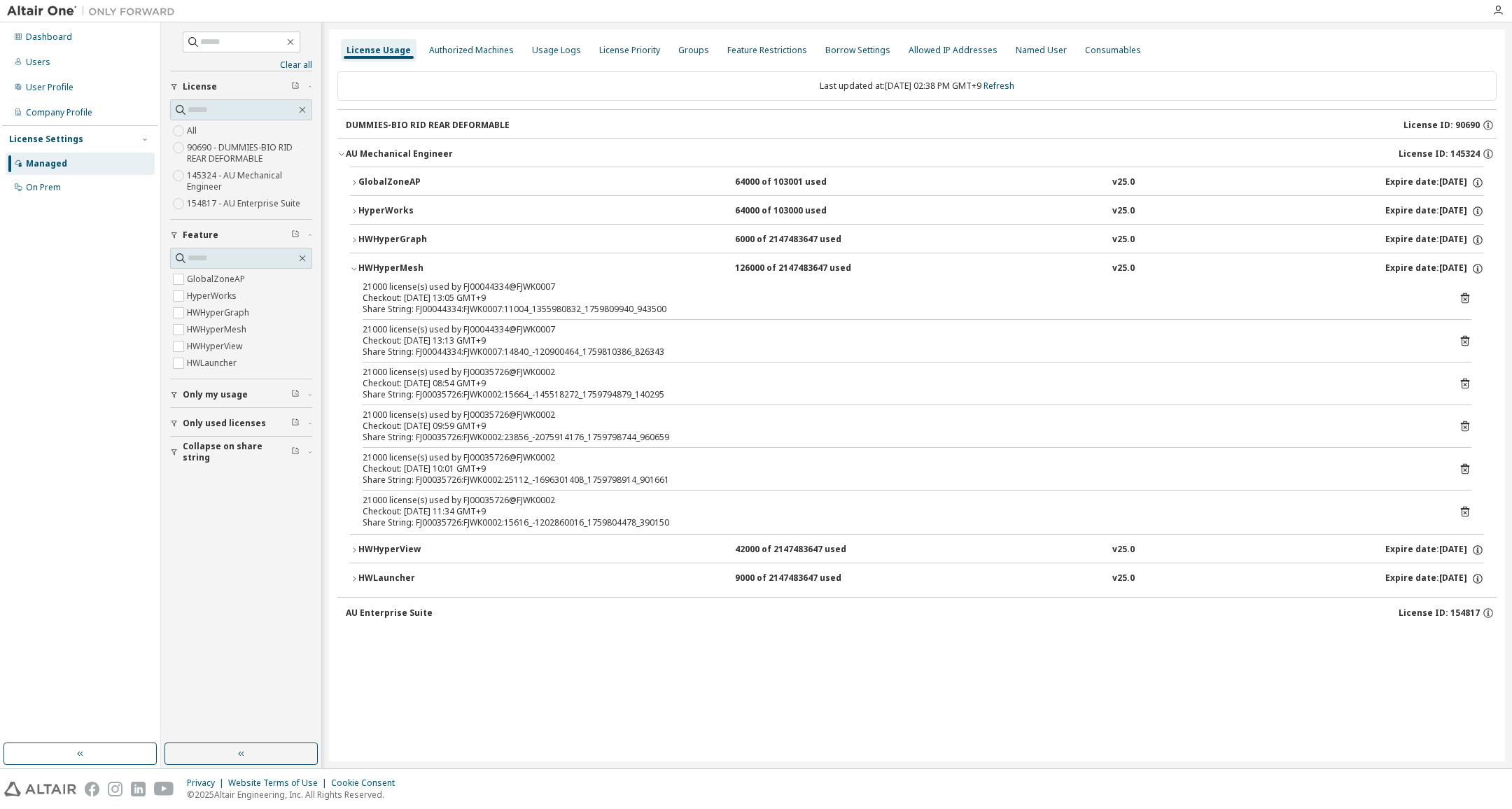
click at [355, 215] on icon "button" at bounding box center [354, 212] width 9 height 9
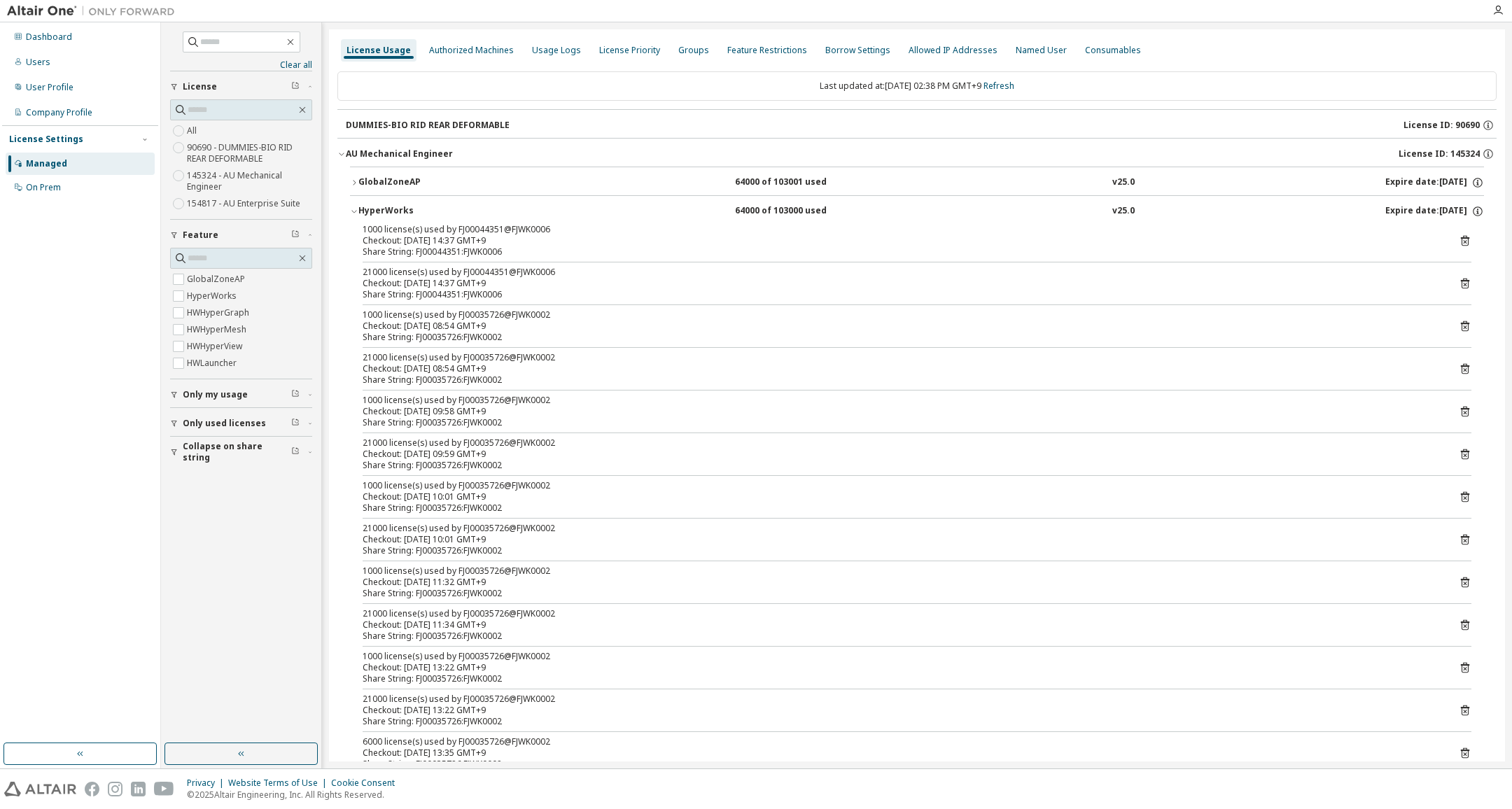
click at [355, 215] on icon "button" at bounding box center [354, 212] width 9 height 9
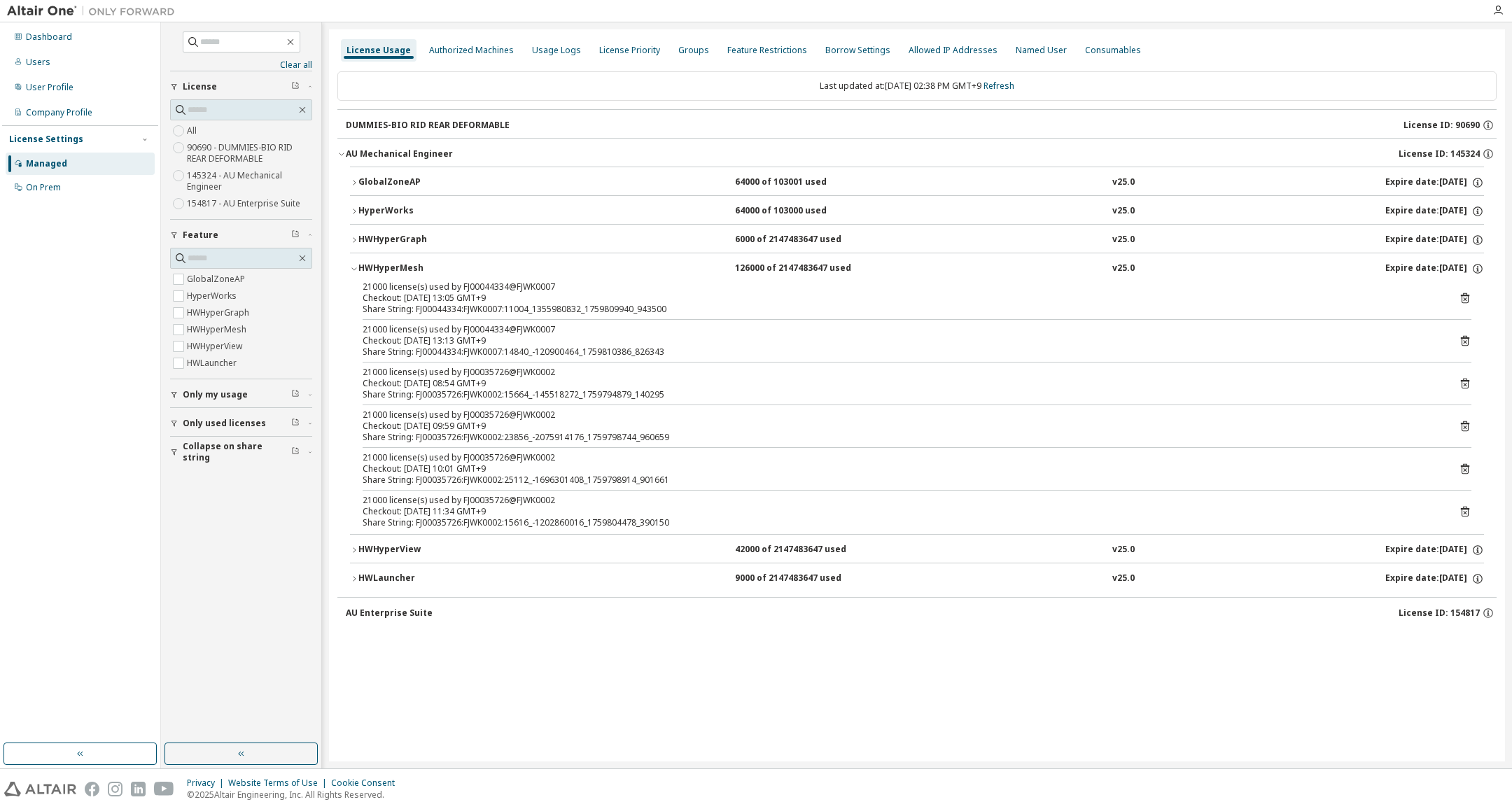
click at [353, 183] on icon "button" at bounding box center [354, 183] width 9 height 9
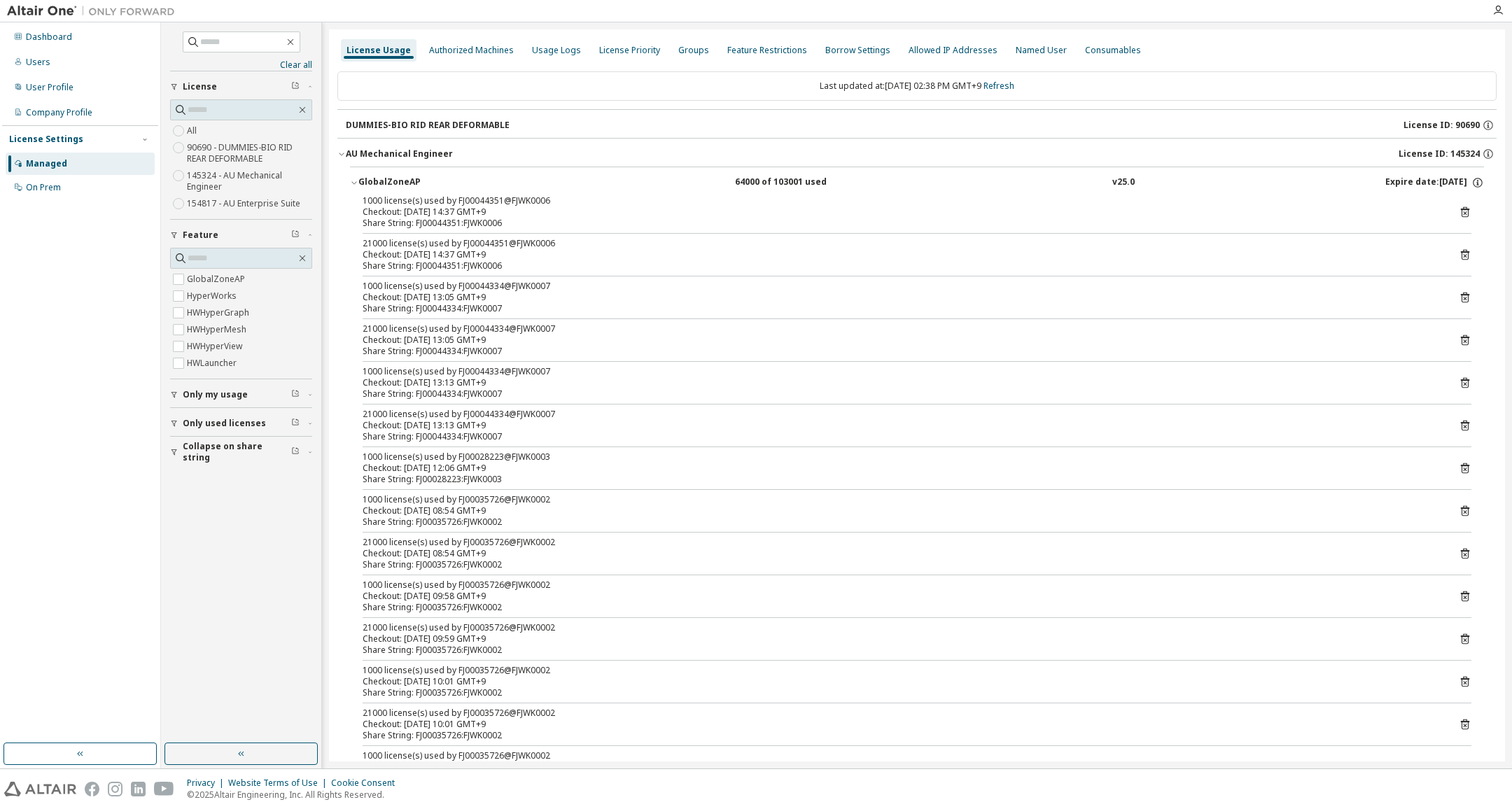
click at [353, 183] on icon "button" at bounding box center [354, 183] width 9 height 9
